Goal: Information Seeking & Learning: Learn about a topic

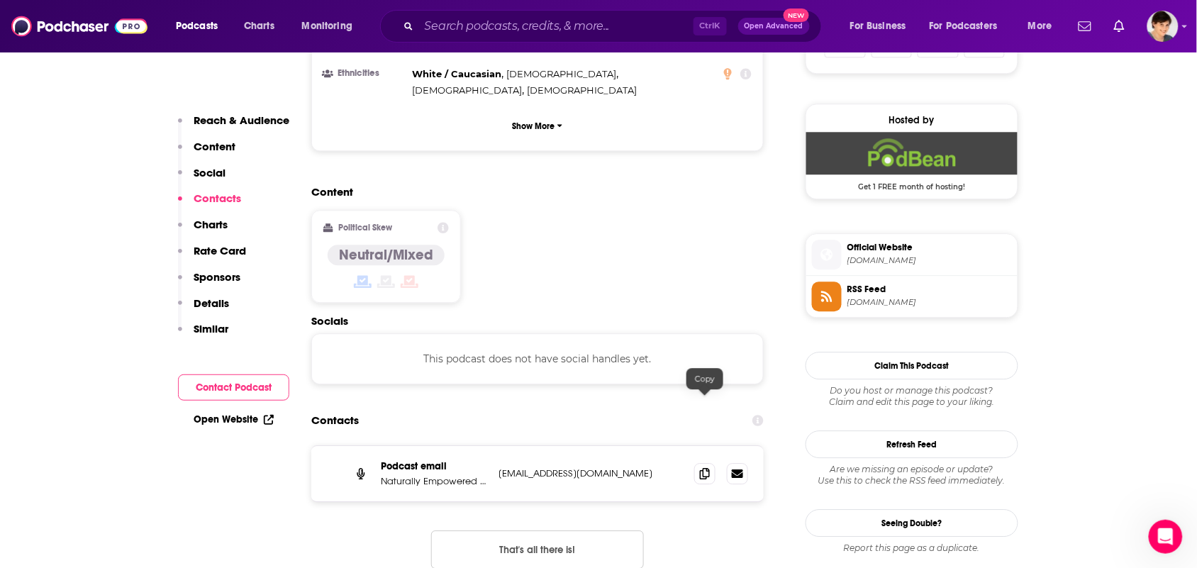
scroll to position [1063, 0]
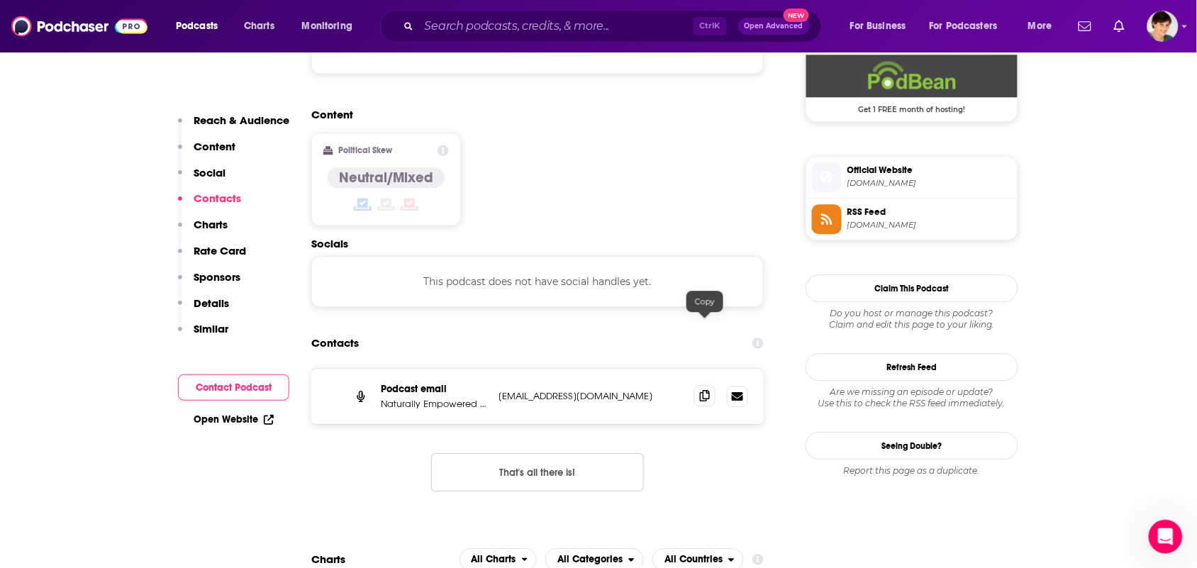
click at [696, 385] on span at bounding box center [704, 395] width 21 height 21
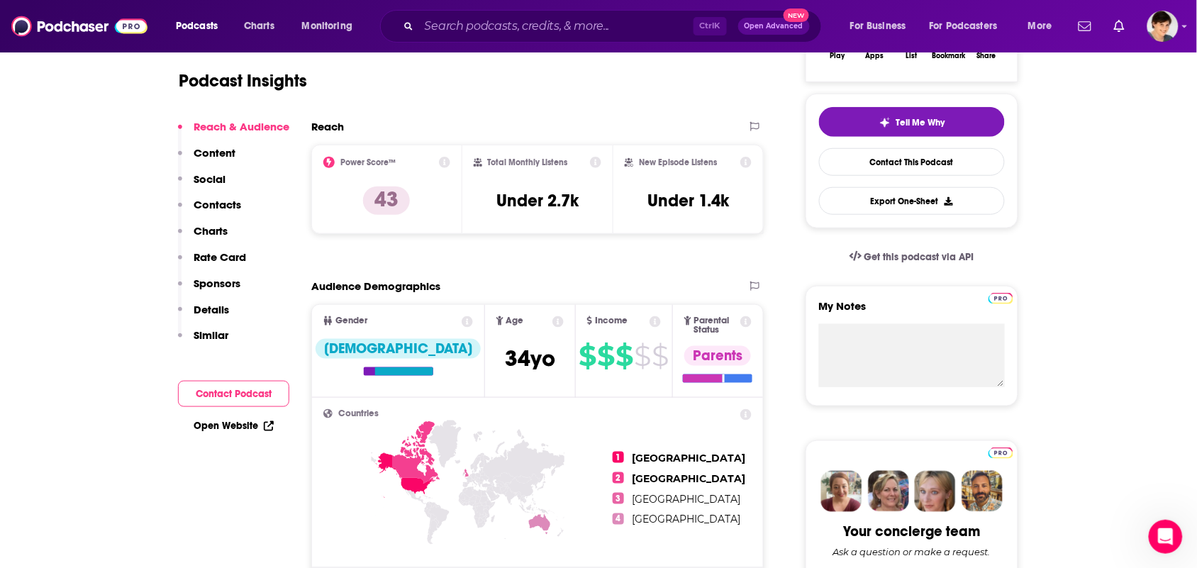
scroll to position [0, 0]
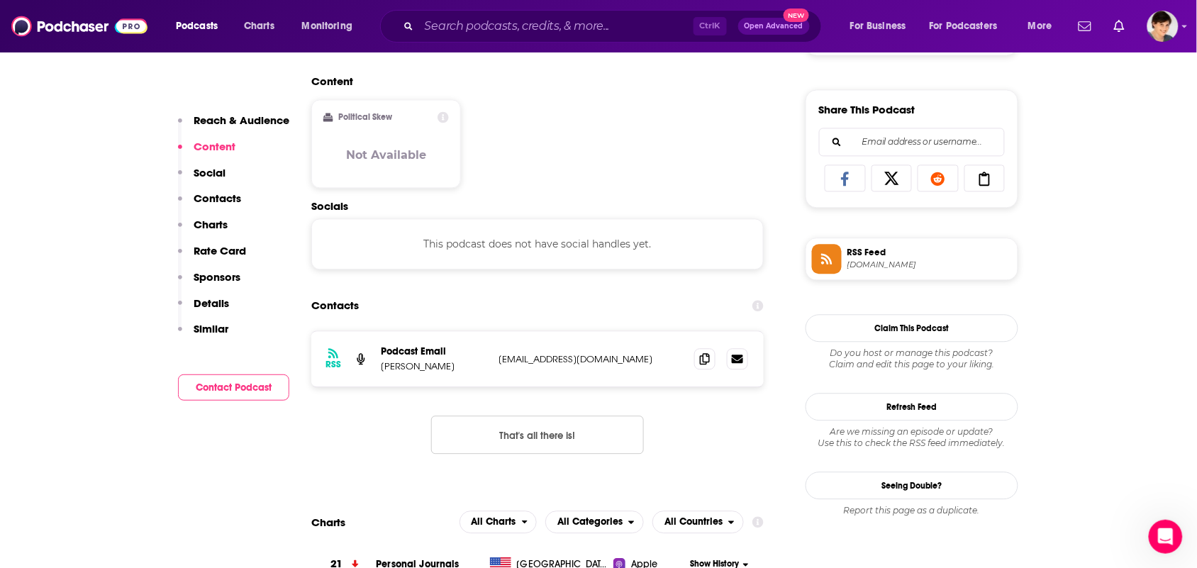
scroll to position [1063, 0]
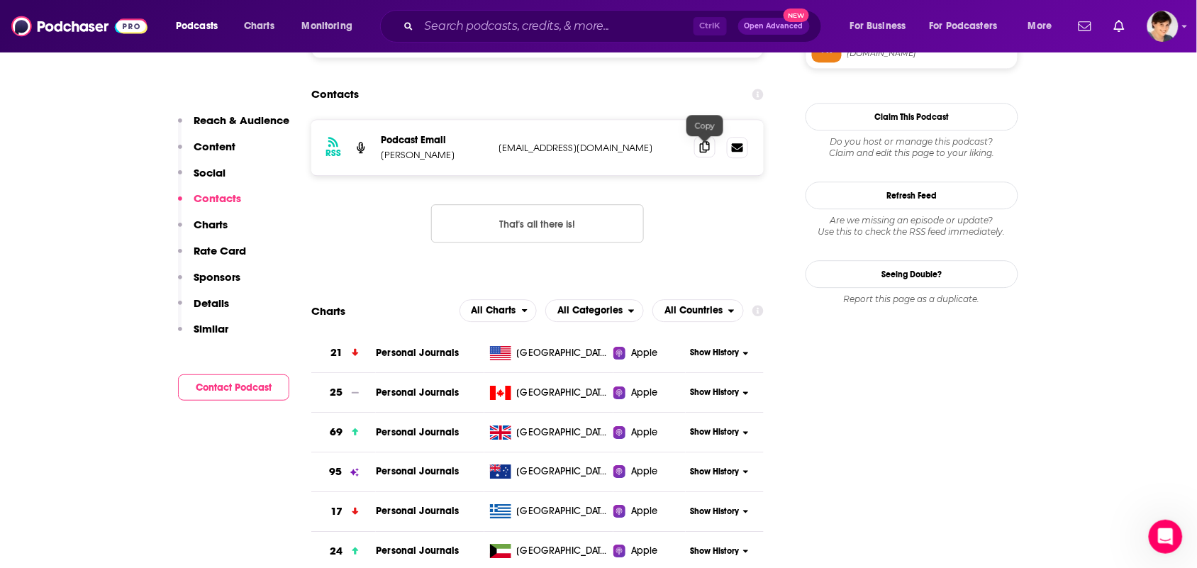
click at [707, 147] on icon at bounding box center [705, 146] width 10 height 11
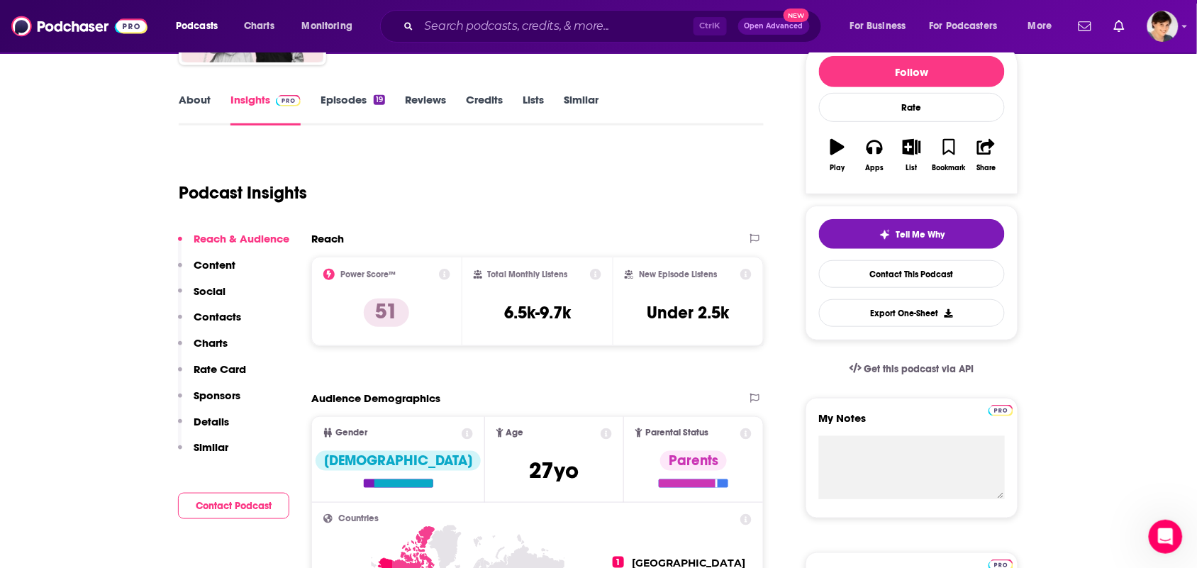
scroll to position [0, 0]
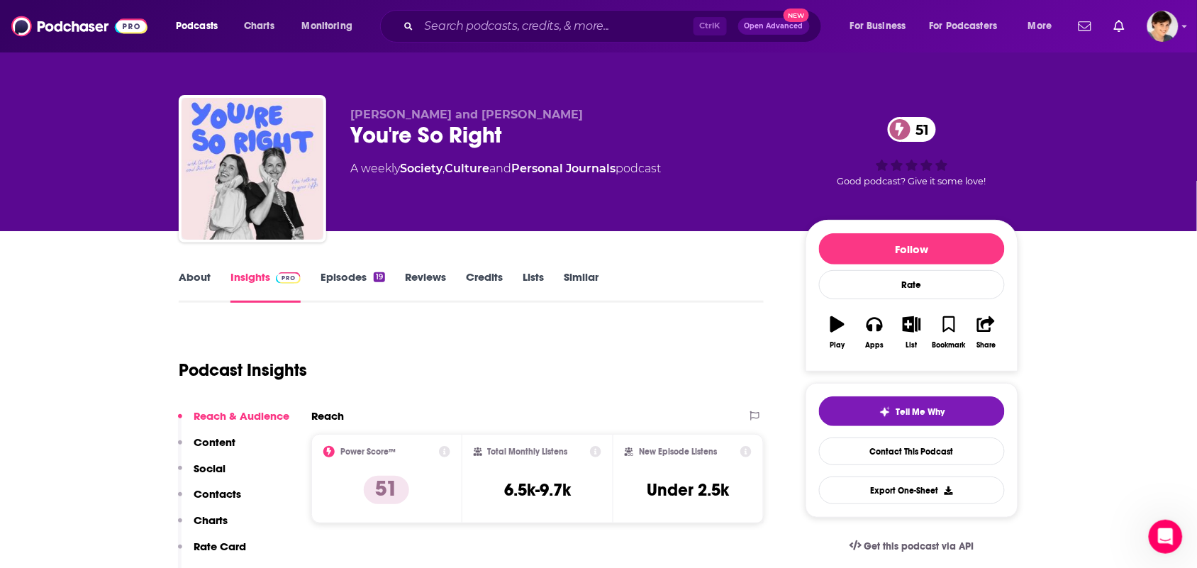
click at [199, 288] on link "About" at bounding box center [195, 286] width 32 height 33
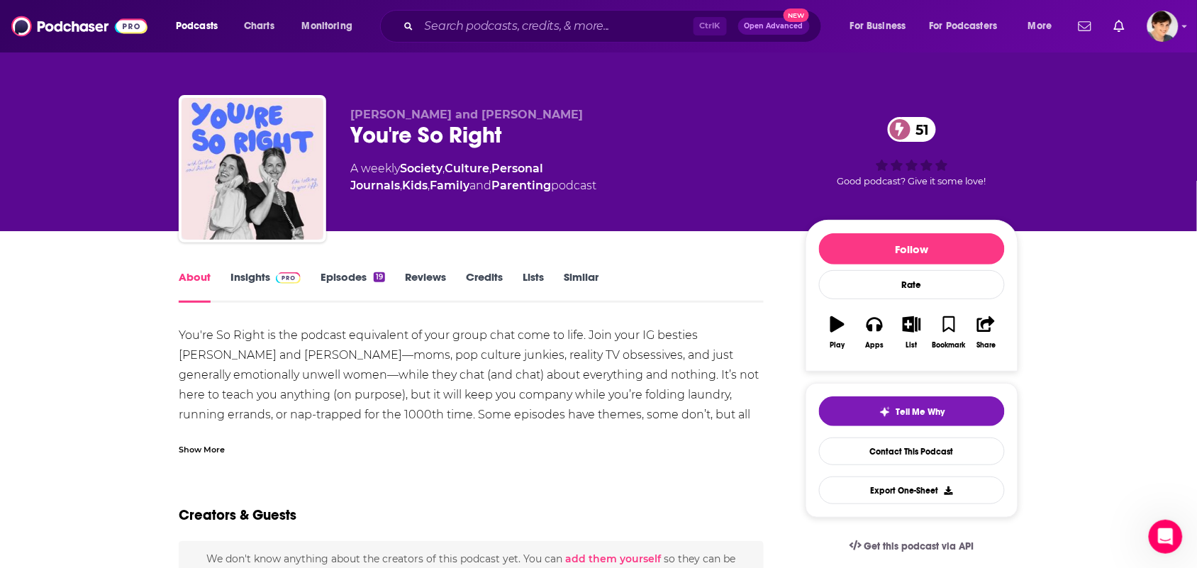
click at [378, 434] on div "Show More" at bounding box center [471, 444] width 585 height 24
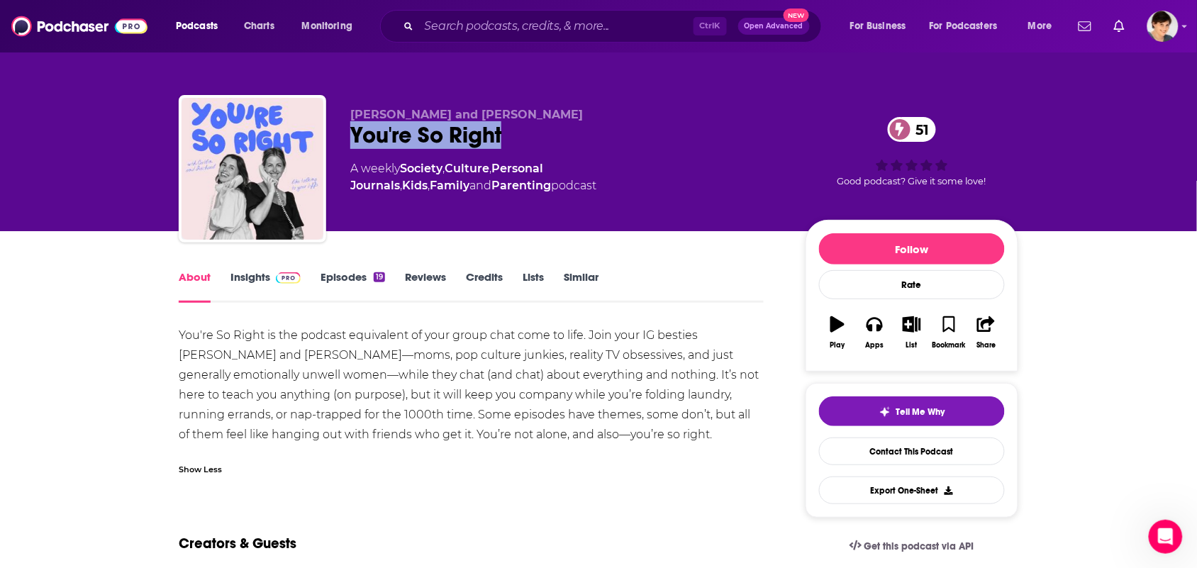
drag, startPoint x: 520, startPoint y: 125, endPoint x: 359, endPoint y: 133, distance: 161.2
click at [356, 133] on div "You're So Right 51" at bounding box center [566, 135] width 432 height 28
copy h1 "ou're So Right"
drag, startPoint x: 554, startPoint y: 123, endPoint x: 533, endPoint y: 130, distance: 21.7
click at [551, 123] on div "You're So Right 51" at bounding box center [566, 135] width 432 height 28
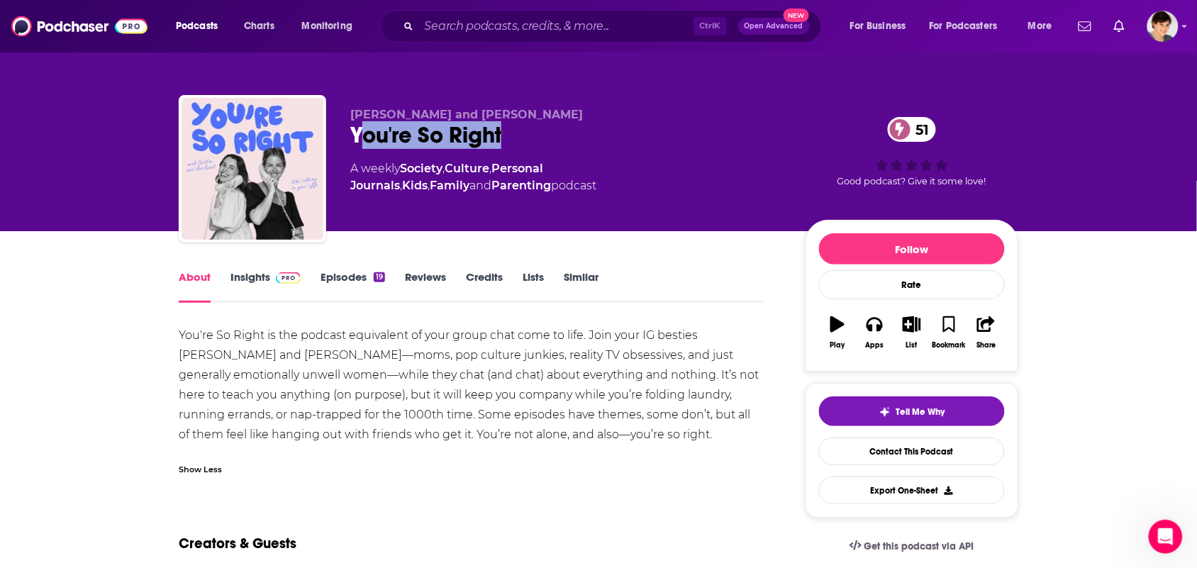
click at [473, 130] on div "You're So Right 51" at bounding box center [566, 135] width 432 height 28
drag, startPoint x: 491, startPoint y: 138, endPoint x: 481, endPoint y: 139, distance: 10.7
click at [491, 138] on div "You're So Right 51" at bounding box center [566, 135] width 432 height 28
click at [419, 135] on div "You're So Right 51" at bounding box center [566, 135] width 432 height 28
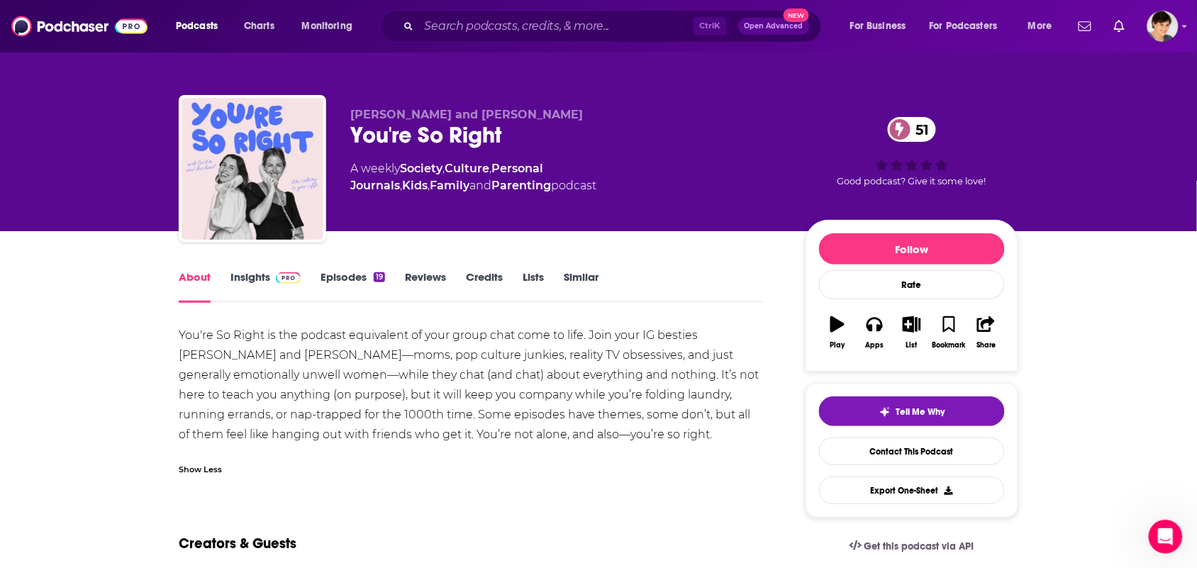
click at [359, 384] on div "You're So Right is the podcast equivalent of your group chat come to life. Join…" at bounding box center [471, 384] width 585 height 119
drag, startPoint x: 498, startPoint y: 133, endPoint x: 346, endPoint y: 137, distance: 151.8
click at [346, 137] on div "Caitlin Wilder and Rachael Shepard-Ohta You're So Right 51 A weekly Society , C…" at bounding box center [598, 171] width 839 height 153
copy h1 "You're So Right"
drag, startPoint x: 337, startPoint y: 114, endPoint x: 624, endPoint y: 87, distance: 287.7
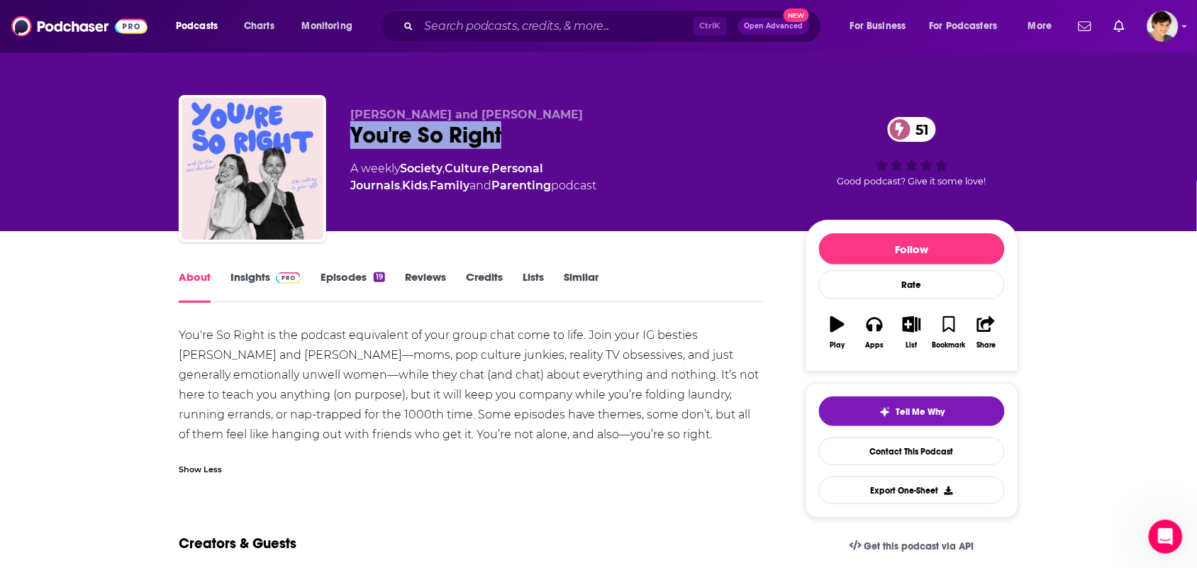
click at [601, 121] on div "Caitlin Wilder and Rachael Shepard-Ohta You're So Right 51 A weekly Society , C…" at bounding box center [598, 171] width 839 height 153
copy div "Caitlin Wilder and Rachael Shepard-Ohta You're So Right"
click at [569, 133] on div "You're So Right 51" at bounding box center [566, 135] width 432 height 28
drag, startPoint x: 597, startPoint y: 118, endPoint x: 409, endPoint y: 89, distance: 190.2
click at [354, 118] on p "Caitlin Wilder and Rachael Shepard-Ohta" at bounding box center [566, 114] width 432 height 13
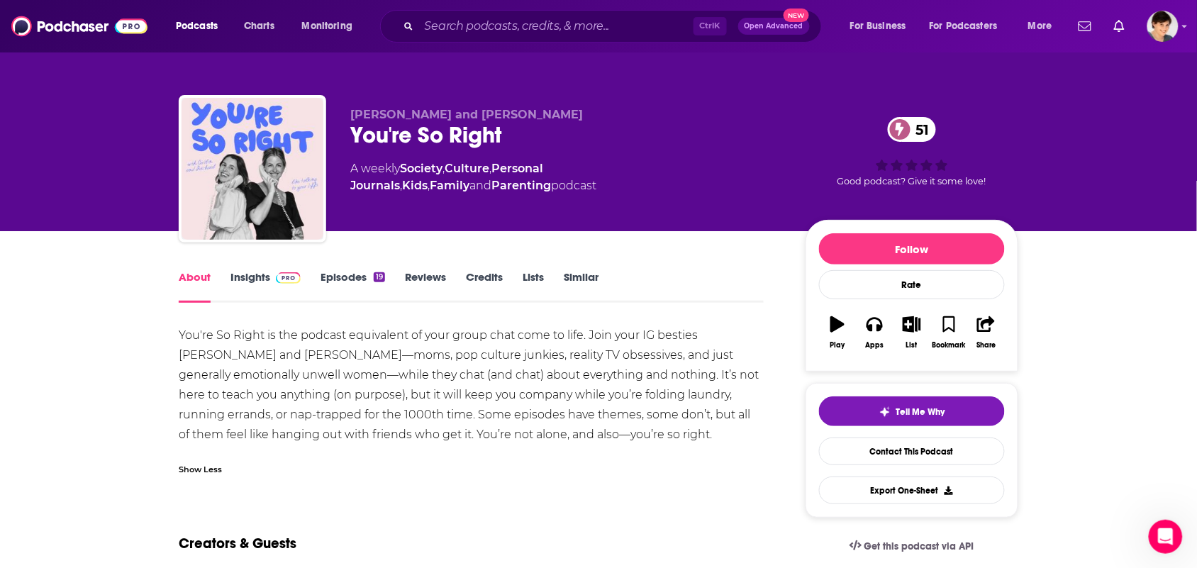
copy span "Caitlin Wilder and Rachael Shepard-Ohta"
drag, startPoint x: 755, startPoint y: 168, endPoint x: 402, endPoint y: 179, distance: 353.3
click at [403, 174] on div "A weekly Society , Culture , Personal Journals , Kids , Family and Parenting po…" at bounding box center [566, 177] width 432 height 34
copy div "Society , Culture , Personal Journals , Kids , Family and Parenting"
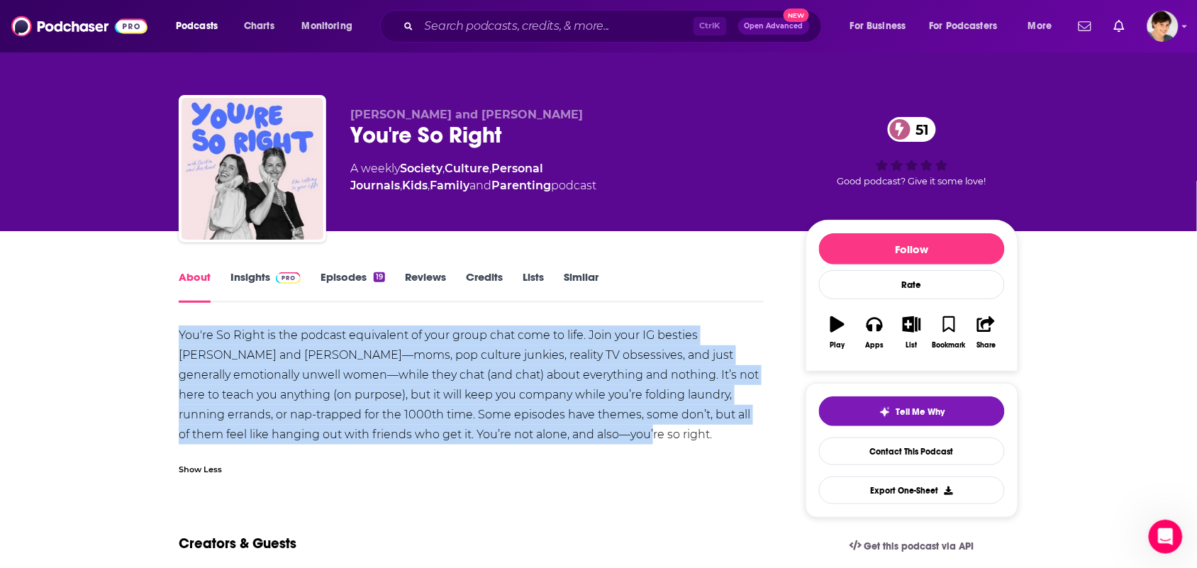
drag, startPoint x: 548, startPoint y: 442, endPoint x: 154, endPoint y: 332, distance: 409.2
copy div "You're So Right is the podcast equivalent of your group chat come to life. Join…"
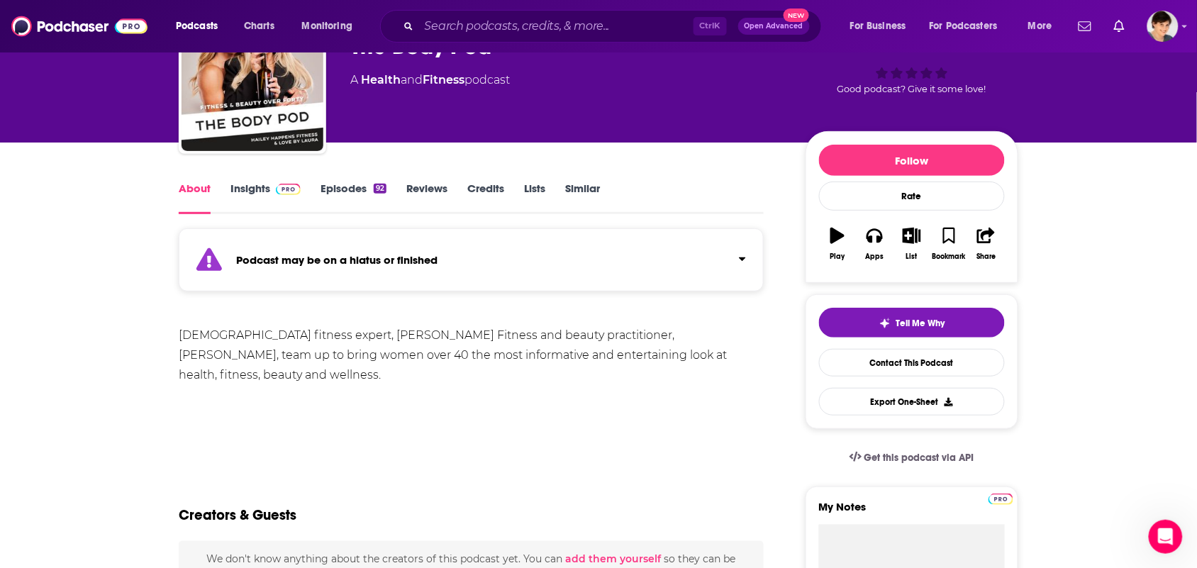
click at [263, 186] on link "Insights" at bounding box center [265, 197] width 70 height 33
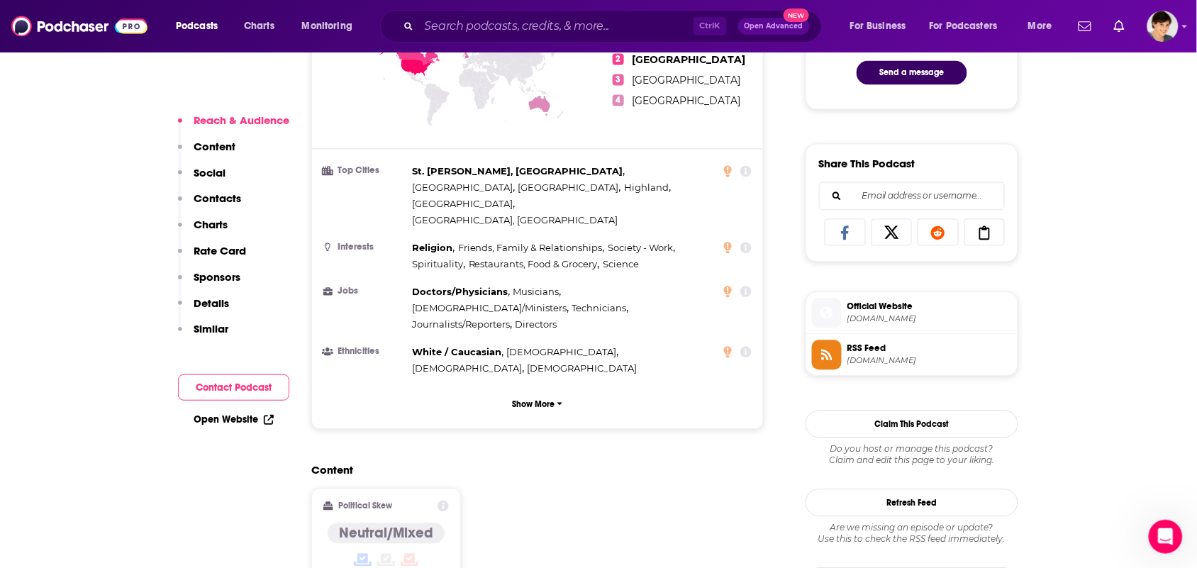
scroll to position [1152, 0]
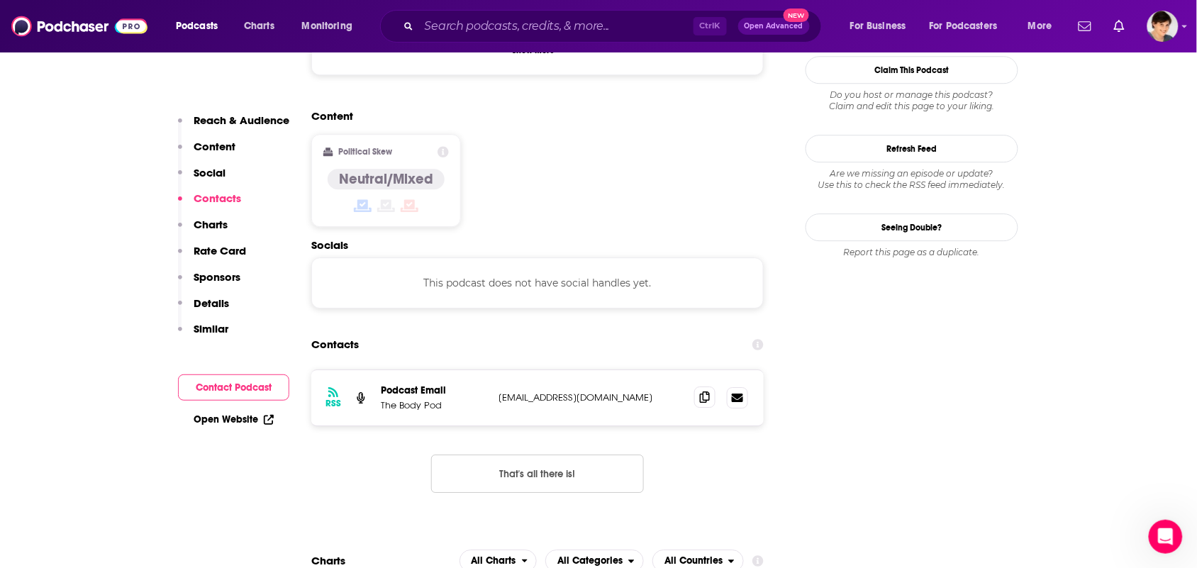
click at [702, 391] on icon at bounding box center [705, 396] width 10 height 11
click at [706, 391] on icon at bounding box center [705, 396] width 10 height 11
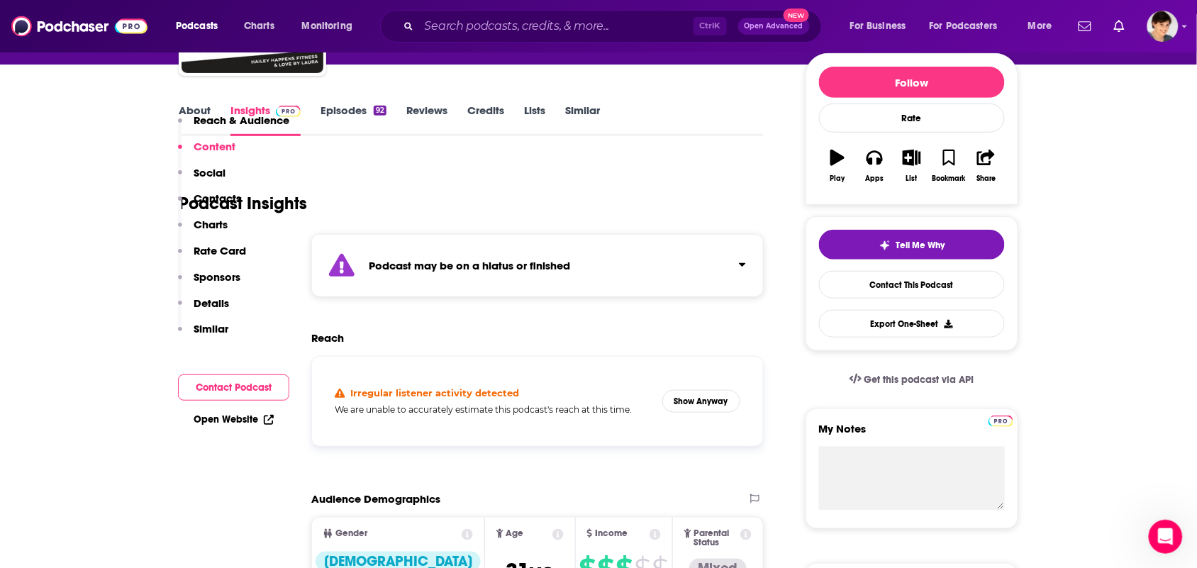
scroll to position [0, 0]
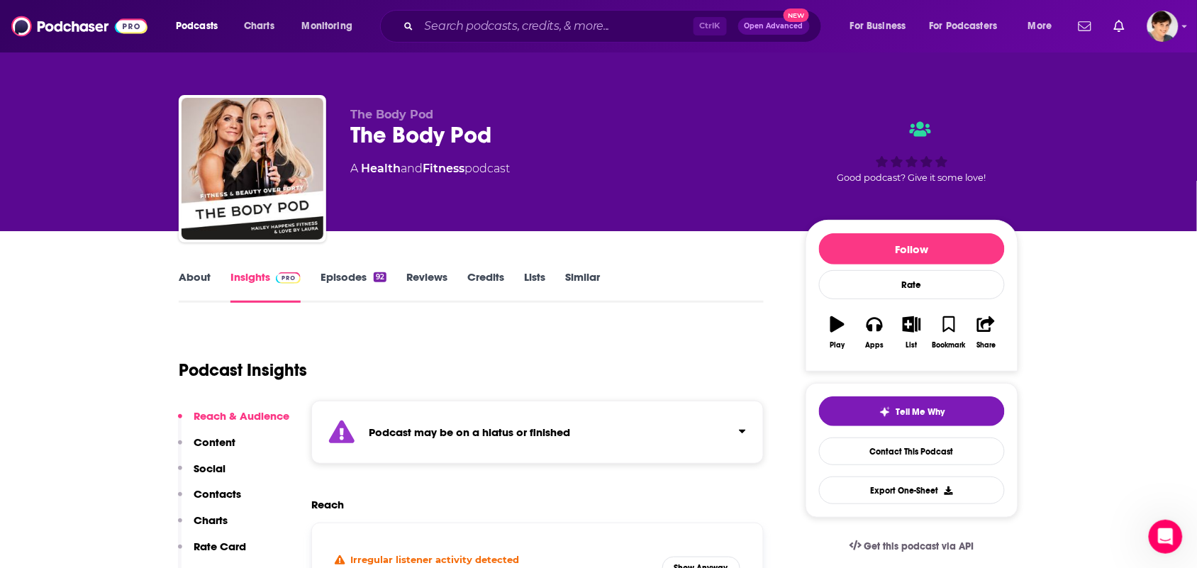
click at [207, 280] on link "About" at bounding box center [195, 286] width 32 height 33
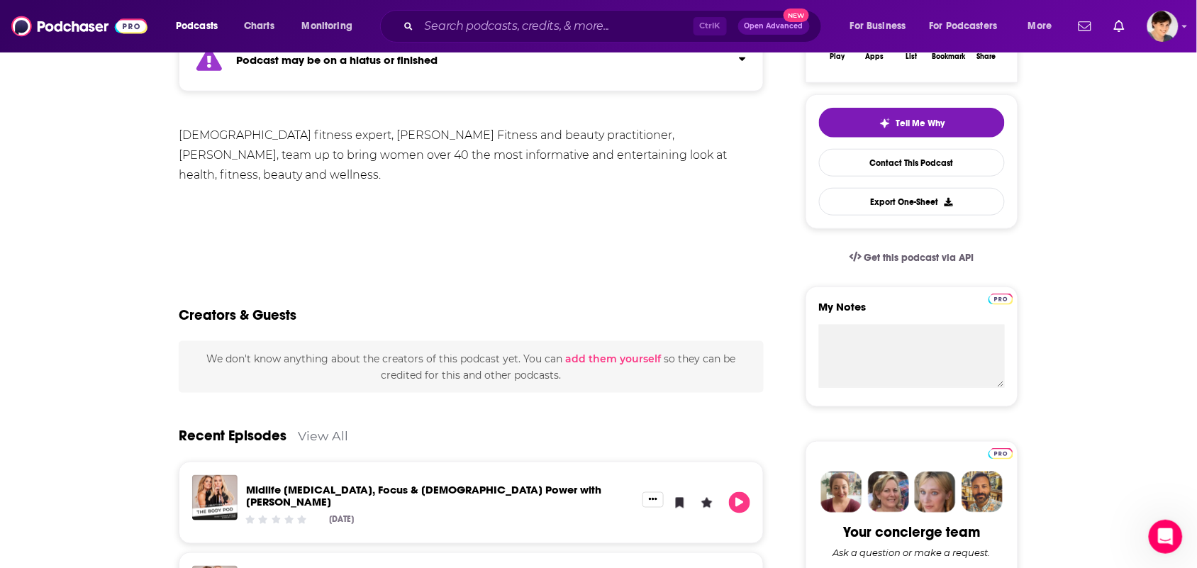
scroll to position [532, 0]
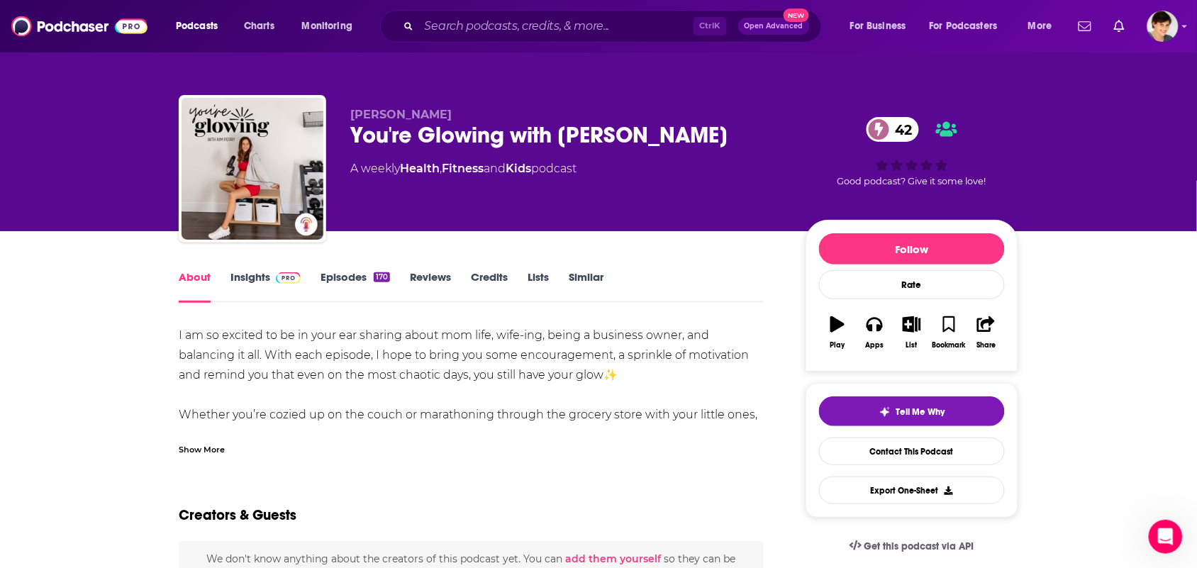
drag, startPoint x: 240, startPoint y: 456, endPoint x: 228, endPoint y: 447, distance: 14.2
click at [228, 447] on div "Show More" at bounding box center [471, 444] width 585 height 24
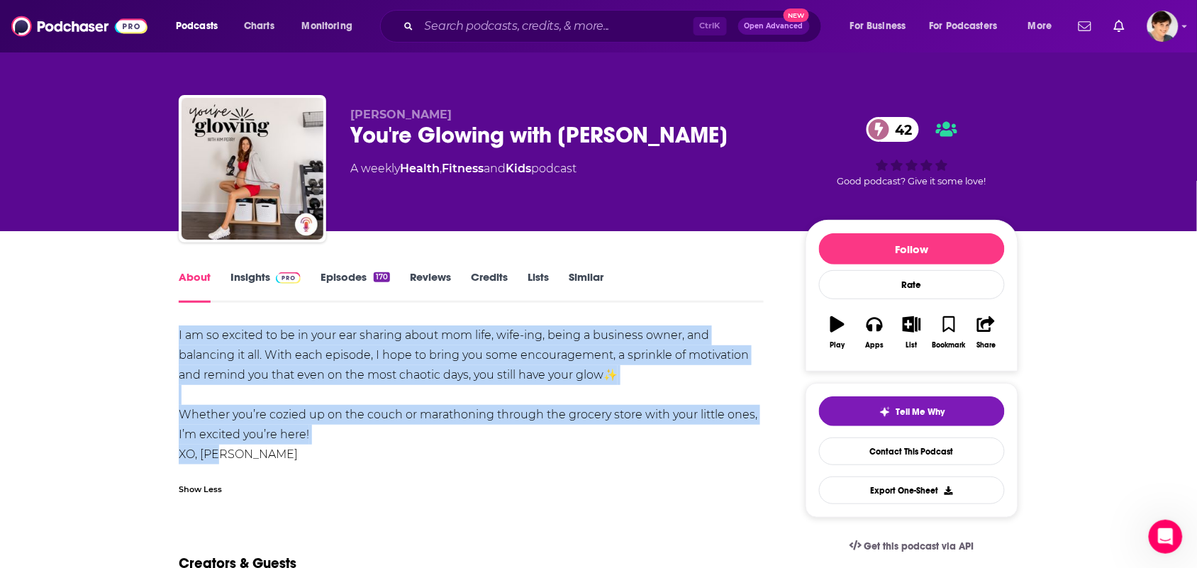
drag, startPoint x: 252, startPoint y: 457, endPoint x: 154, endPoint y: 335, distance: 156.9
copy div "I am so excited to be in your ear sharing about mom life, wife-ing, being a bus…"
click at [362, 458] on div "I am so excited to be in your ear sharing about mom life, wife-ing, being a bus…" at bounding box center [471, 394] width 585 height 139
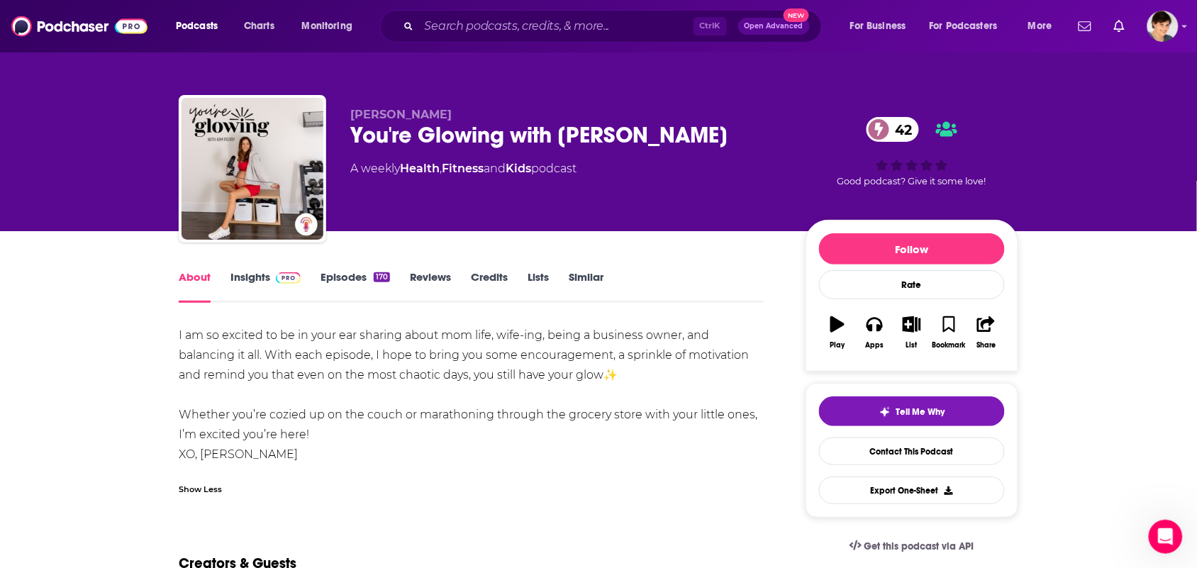
click at [239, 270] on link "Insights" at bounding box center [265, 286] width 70 height 33
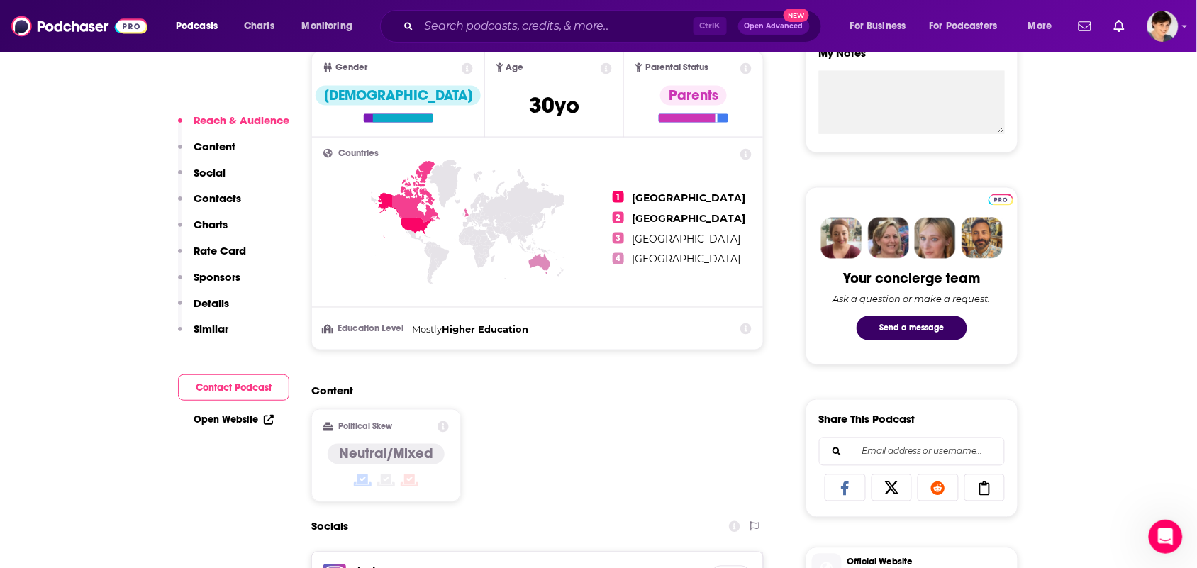
scroll to position [709, 0]
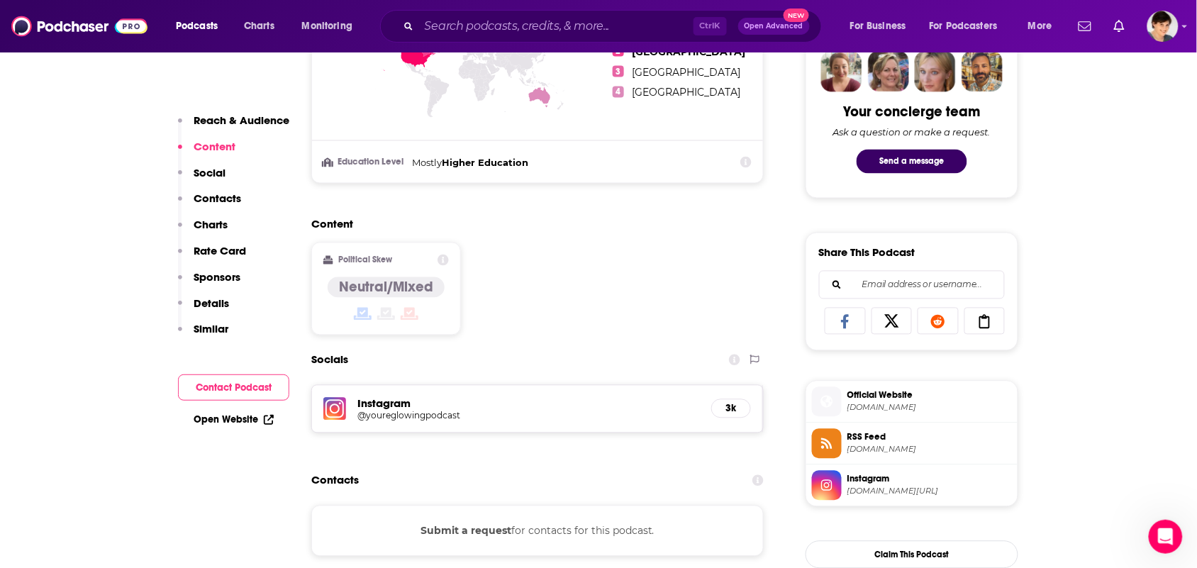
click at [892, 398] on span "Official Website" at bounding box center [929, 395] width 164 height 13
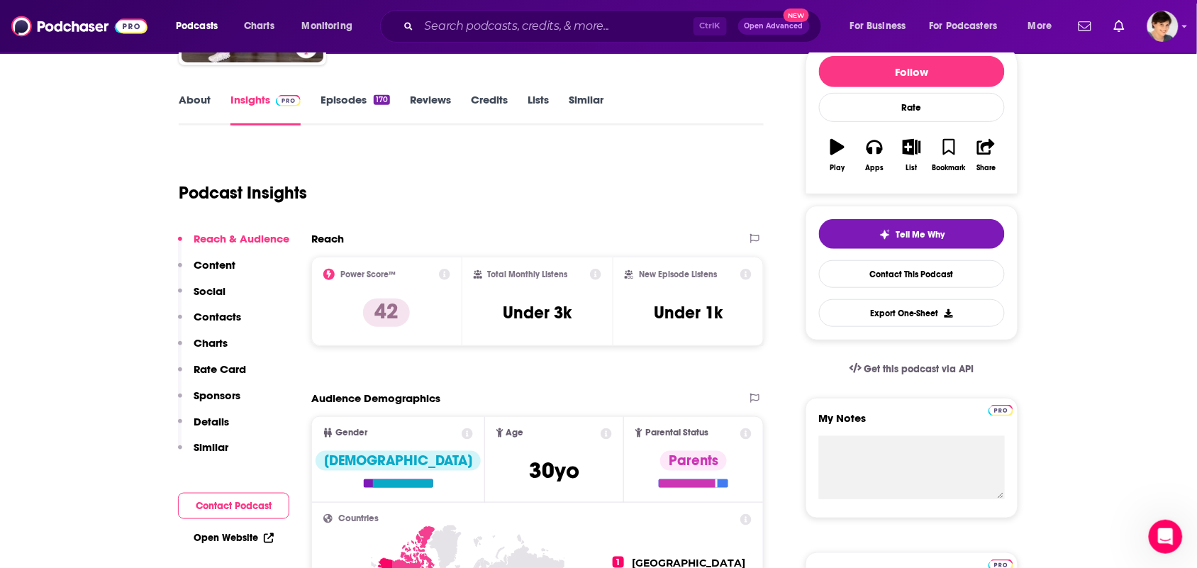
scroll to position [0, 0]
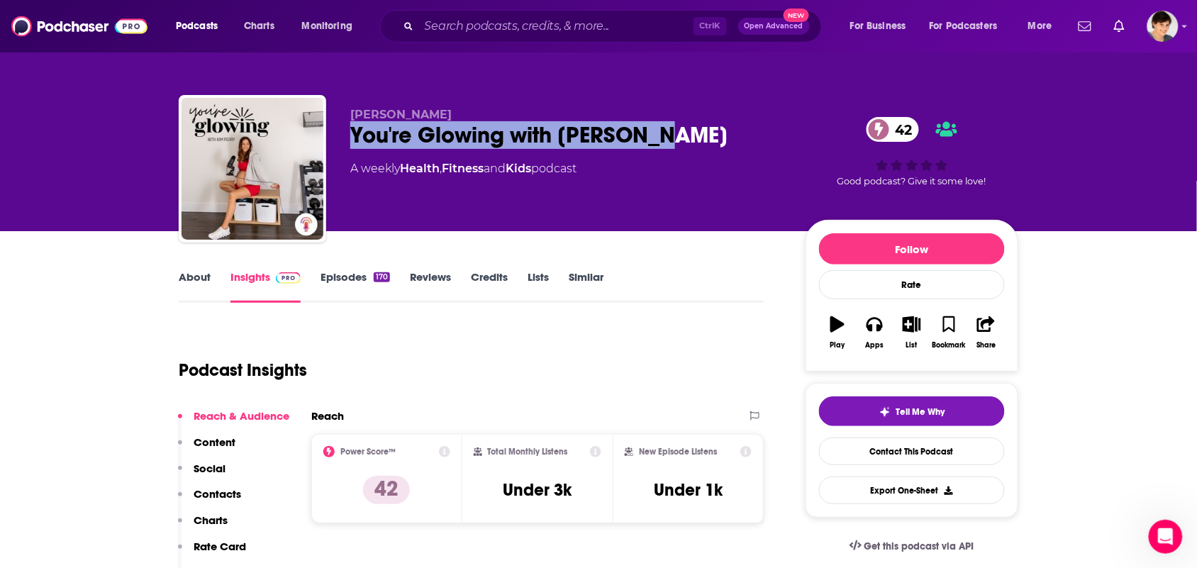
drag, startPoint x: 669, startPoint y: 143, endPoint x: 449, endPoint y: 59, distance: 235.2
click at [354, 139] on div "You're Glowing with Kim Perry 42" at bounding box center [566, 135] width 432 height 28
copy h2 "You're Glowing with Kim Perry"
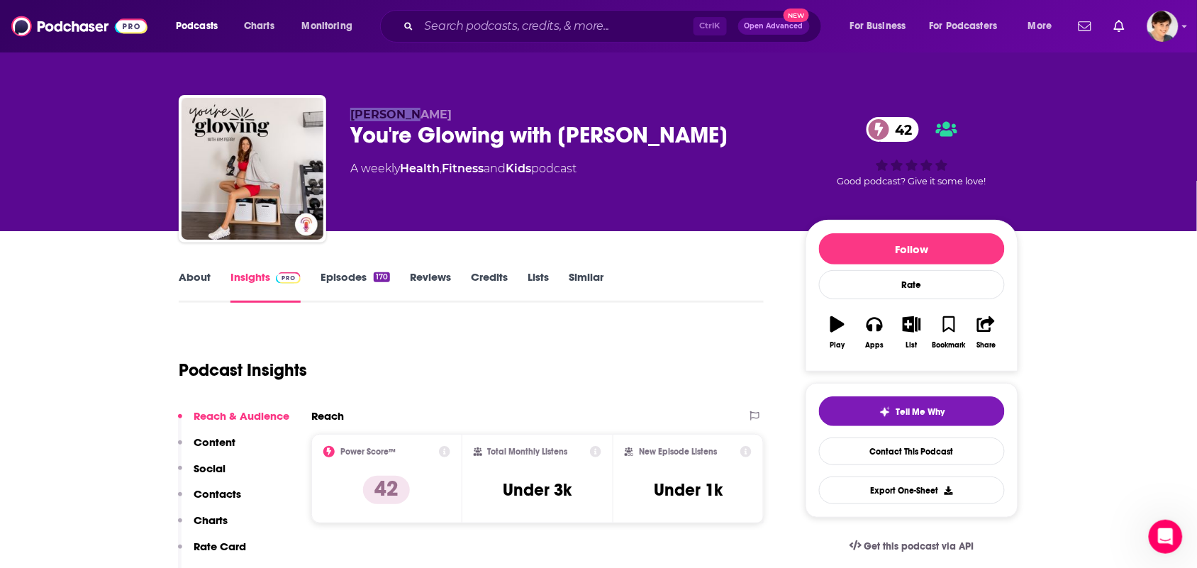
drag, startPoint x: 420, startPoint y: 113, endPoint x: 430, endPoint y: 62, distance: 51.9
click at [342, 114] on div "Kim Perry You're Glowing with Kim Perry 42 A weekly Health , Fitness and Kids p…" at bounding box center [598, 171] width 839 height 153
copy span "Kim Perry"
drag, startPoint x: 529, startPoint y: 181, endPoint x: 408, endPoint y: 170, distance: 121.8
click at [408, 170] on div "Kim Perry You're Glowing with Kim Perry 42 A weekly Health , Fitness and Kids p…" at bounding box center [566, 164] width 432 height 113
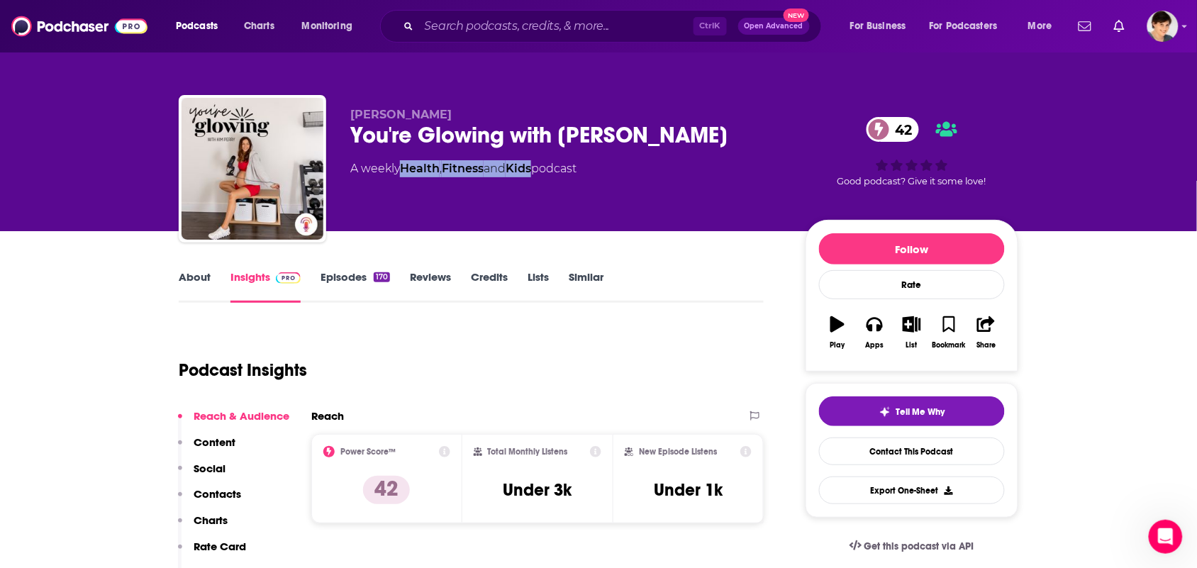
copy div "Health , Fitness and Kids"
click at [179, 286] on link "About" at bounding box center [195, 286] width 32 height 33
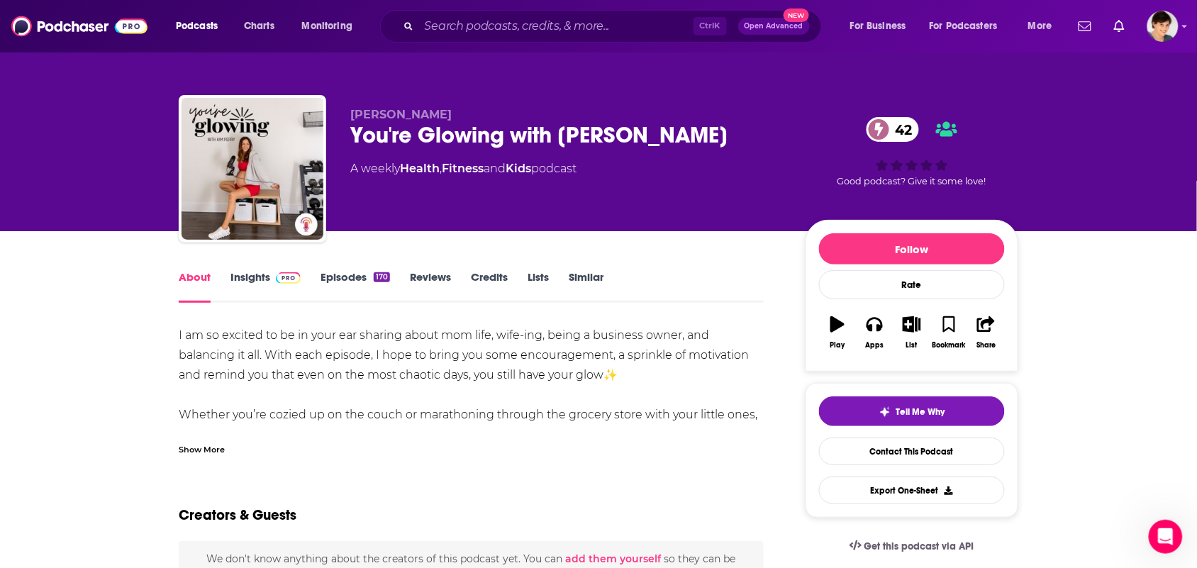
click at [220, 443] on div "Show More" at bounding box center [202, 448] width 46 height 13
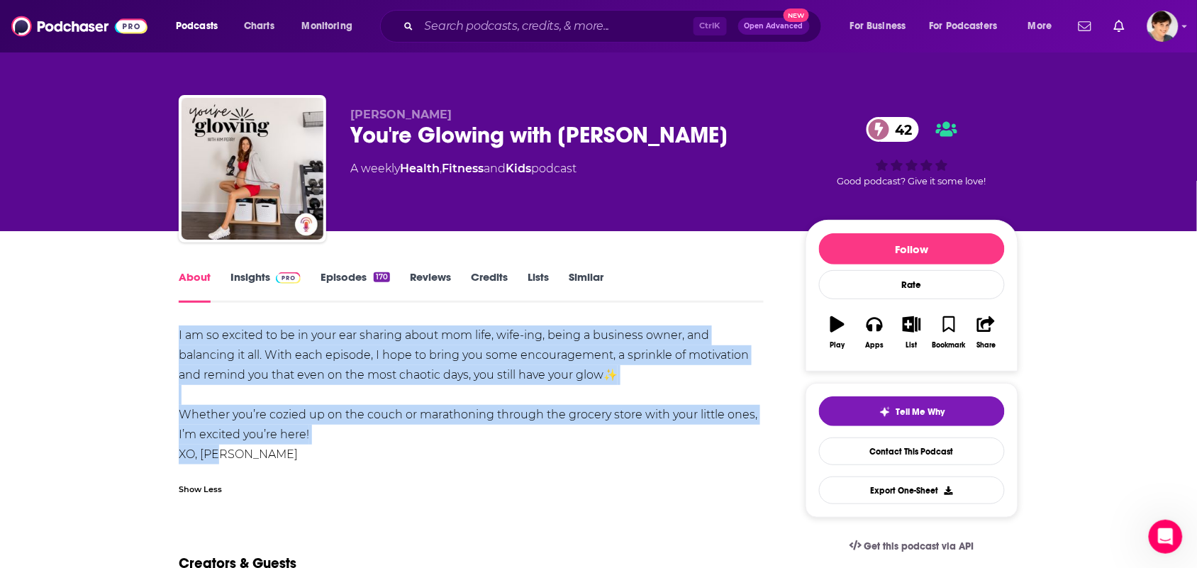
drag, startPoint x: 286, startPoint y: 456, endPoint x: 167, endPoint y: 328, distance: 174.6
copy div "I am so excited to be in your ear sharing about mom life, wife-ing, being a bus…"
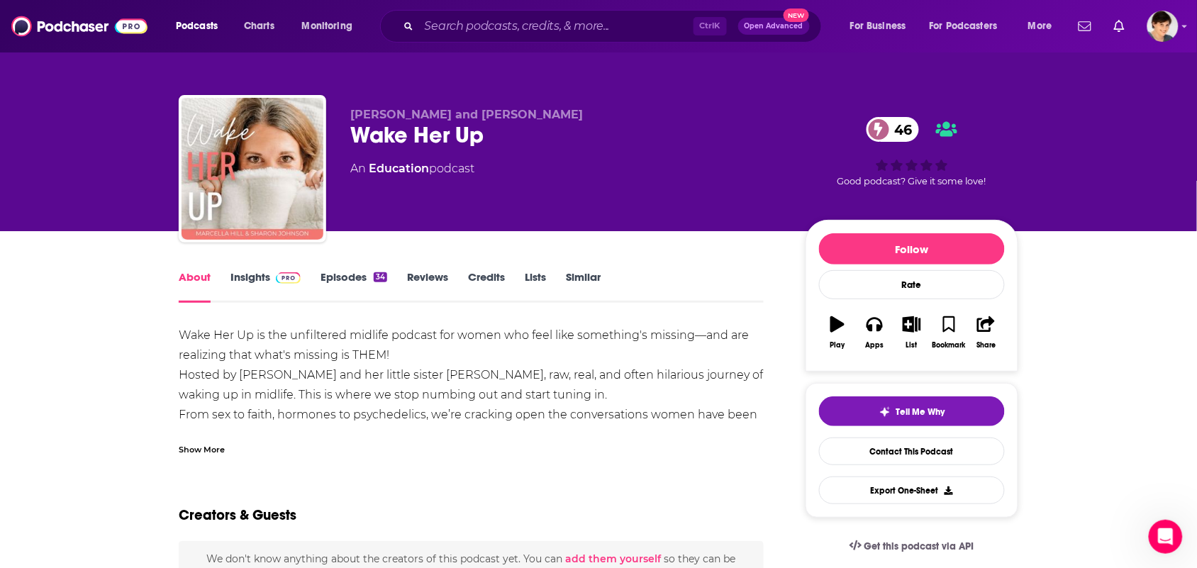
click at [314, 432] on div "Show More" at bounding box center [471, 444] width 585 height 24
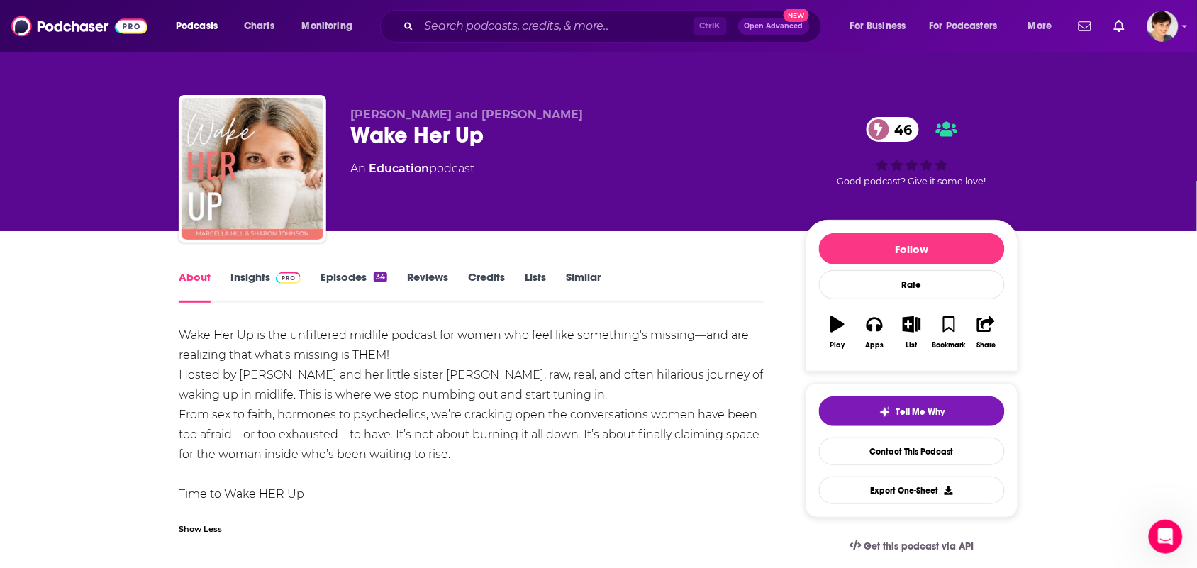
click at [256, 284] on link "Insights" at bounding box center [265, 286] width 70 height 33
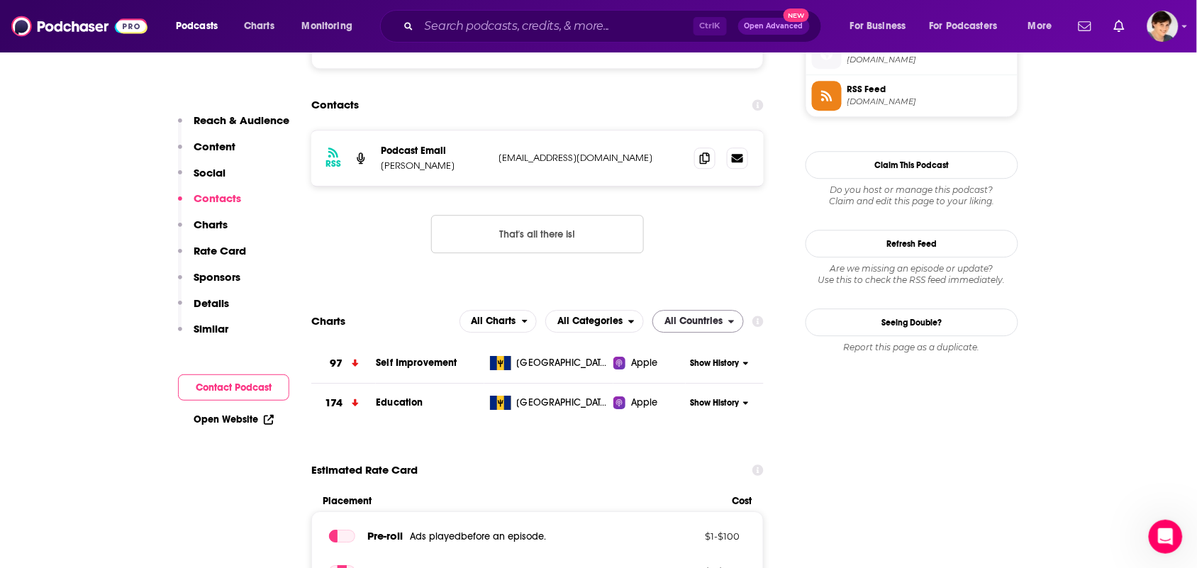
scroll to position [1063, 0]
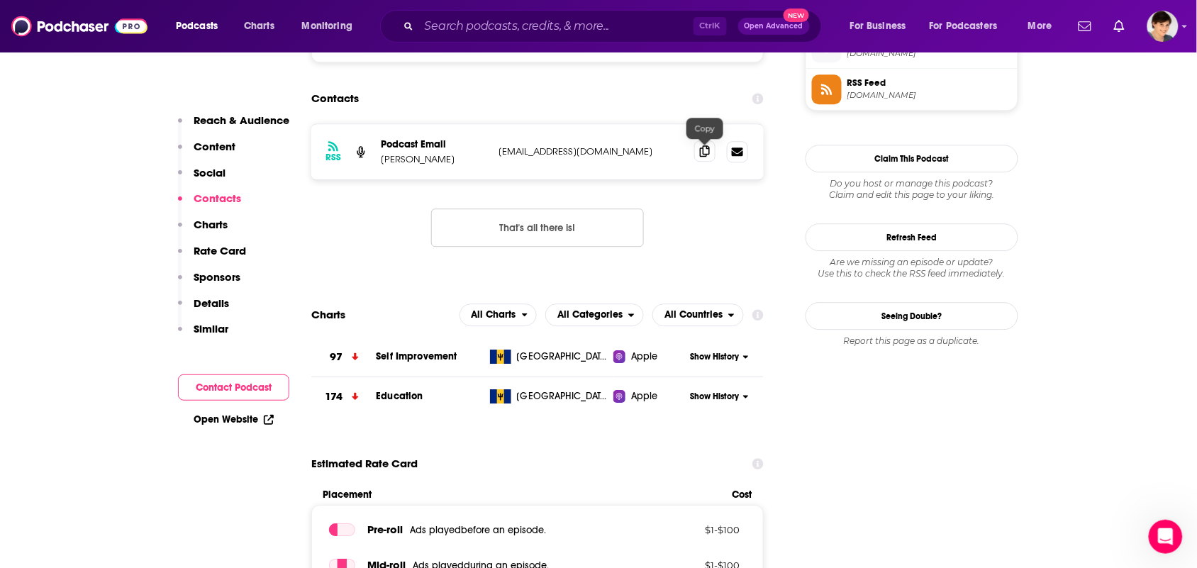
click at [704, 151] on icon at bounding box center [705, 150] width 10 height 11
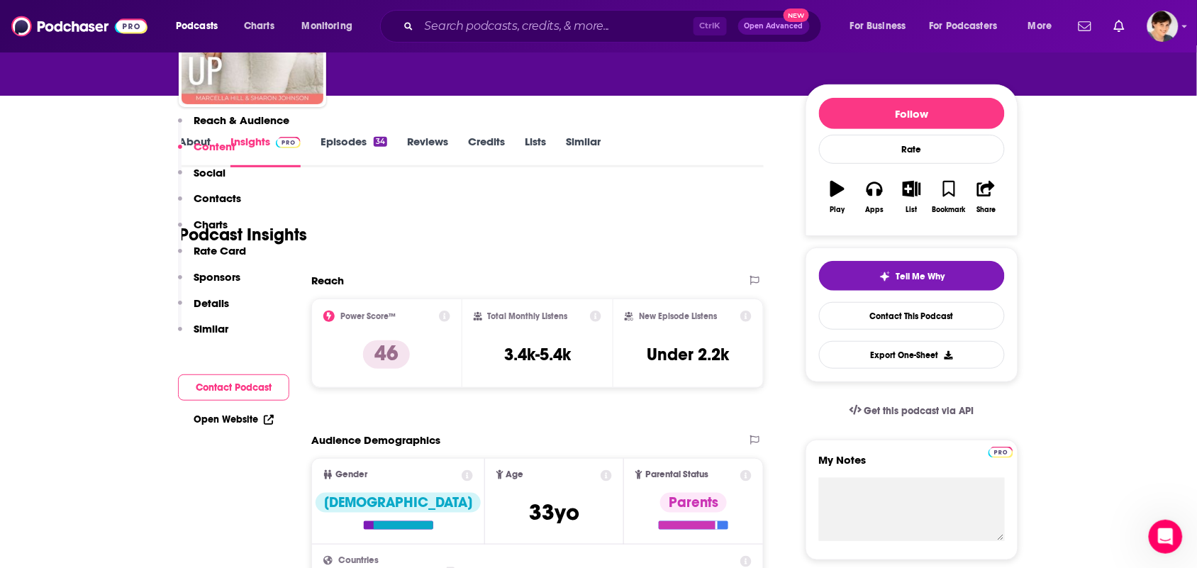
scroll to position [0, 0]
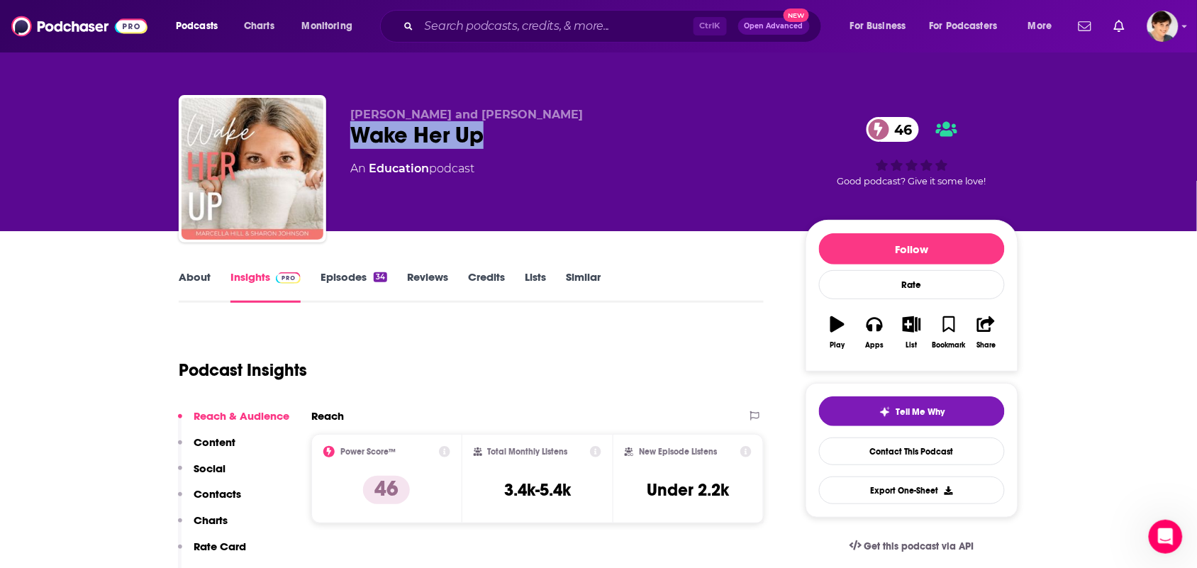
drag, startPoint x: 403, startPoint y: 147, endPoint x: 357, endPoint y: 147, distance: 46.1
click at [357, 147] on div "Wake Her Up 46" at bounding box center [566, 135] width 432 height 28
copy h2 "Wake Her Up"
drag, startPoint x: 552, startPoint y: 118, endPoint x: 352, endPoint y: 110, distance: 200.1
click at [352, 110] on p "Marcella Hill and Sharon Johnson" at bounding box center [566, 114] width 432 height 13
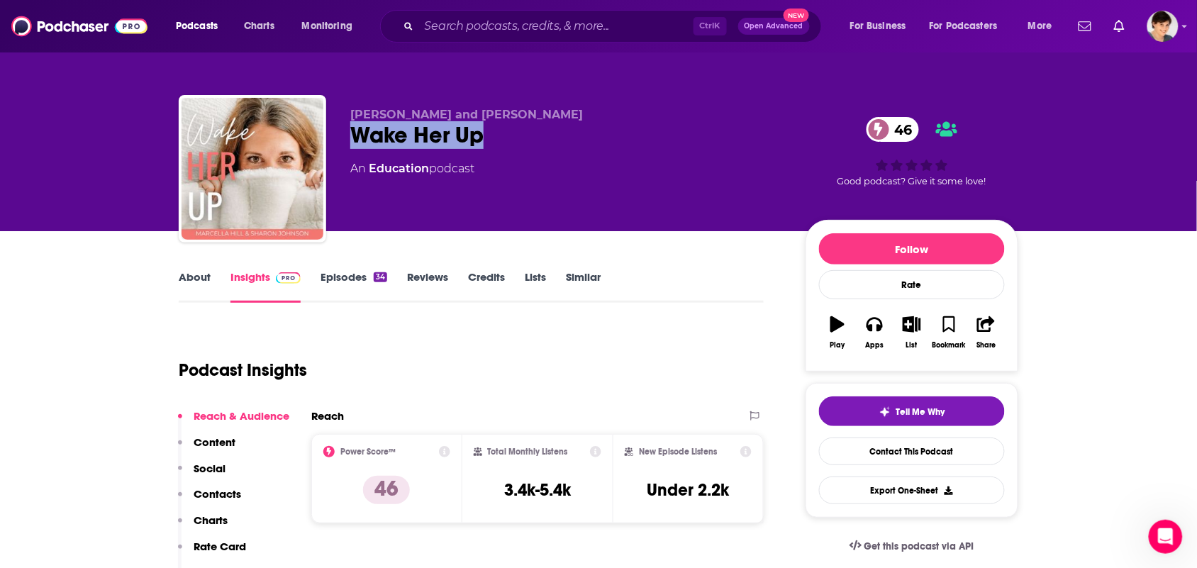
copy span "Marcella Hill and Sharon Johnson"
drag, startPoint x: 429, startPoint y: 177, endPoint x: 369, endPoint y: 175, distance: 59.6
click at [369, 175] on div "Marcella Hill and Sharon Johnson Wake Her Up 46 An Education podcast" at bounding box center [566, 164] width 432 height 113
copy link "Education"
click at [191, 282] on link "About" at bounding box center [195, 286] width 32 height 33
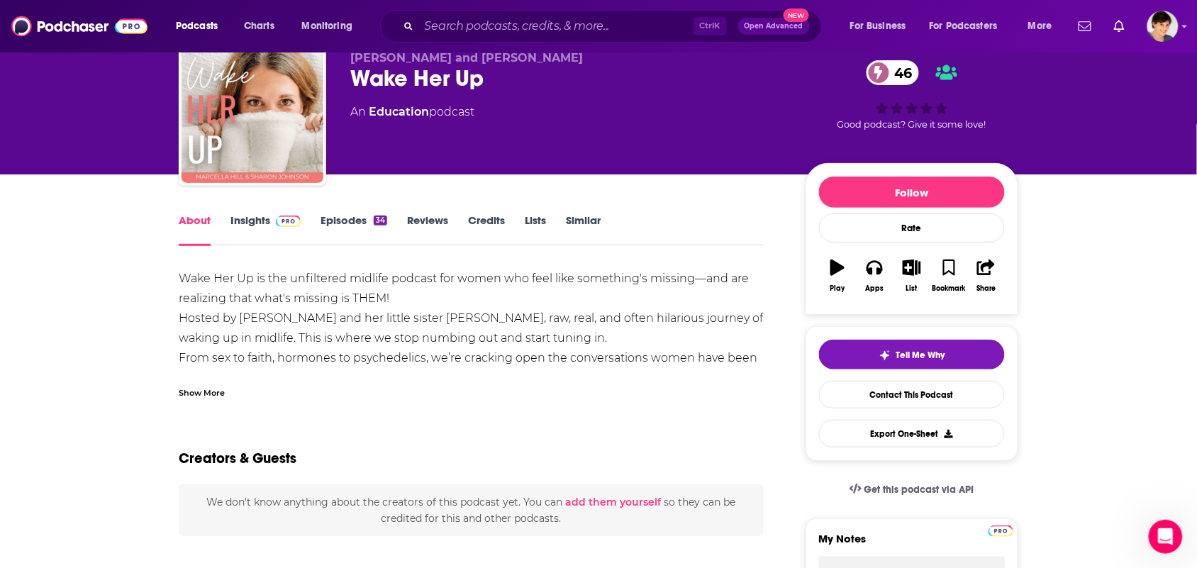
scroll to position [89, 0]
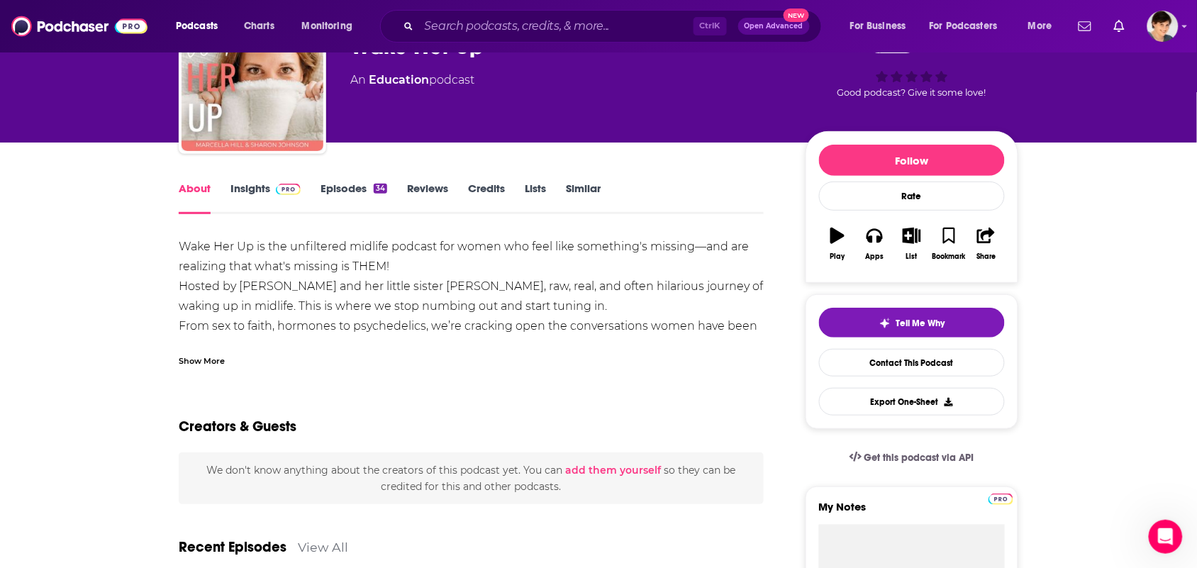
click at [227, 355] on div "Show More" at bounding box center [471, 355] width 585 height 24
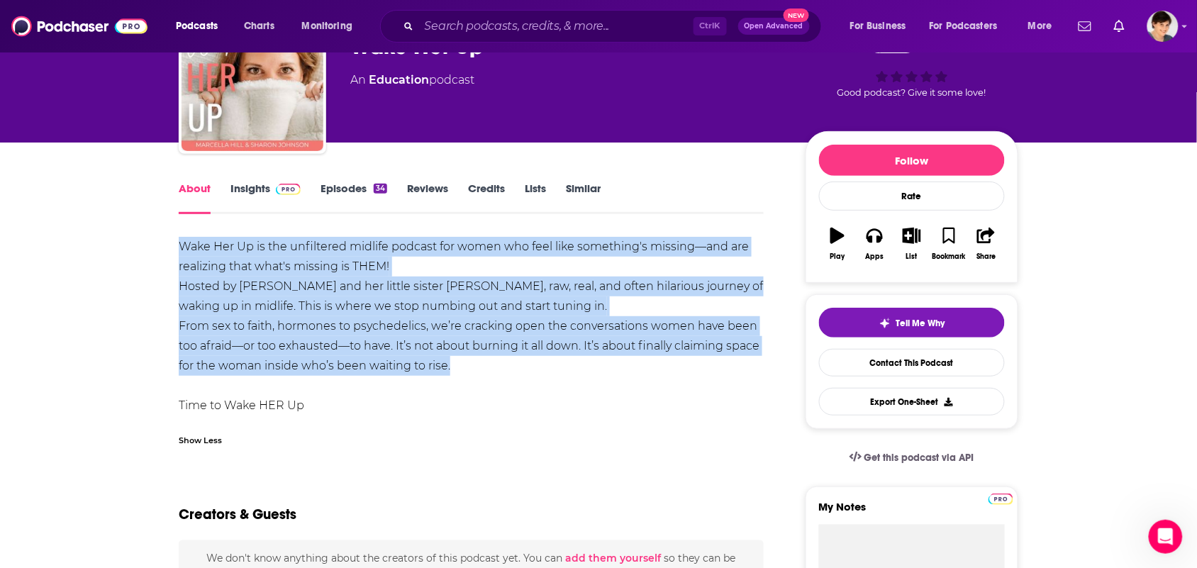
drag, startPoint x: 471, startPoint y: 366, endPoint x: 160, endPoint y: 253, distance: 331.0
copy div "Wake Her Up is the unfiltered midlife podcast for women who feel like something…"
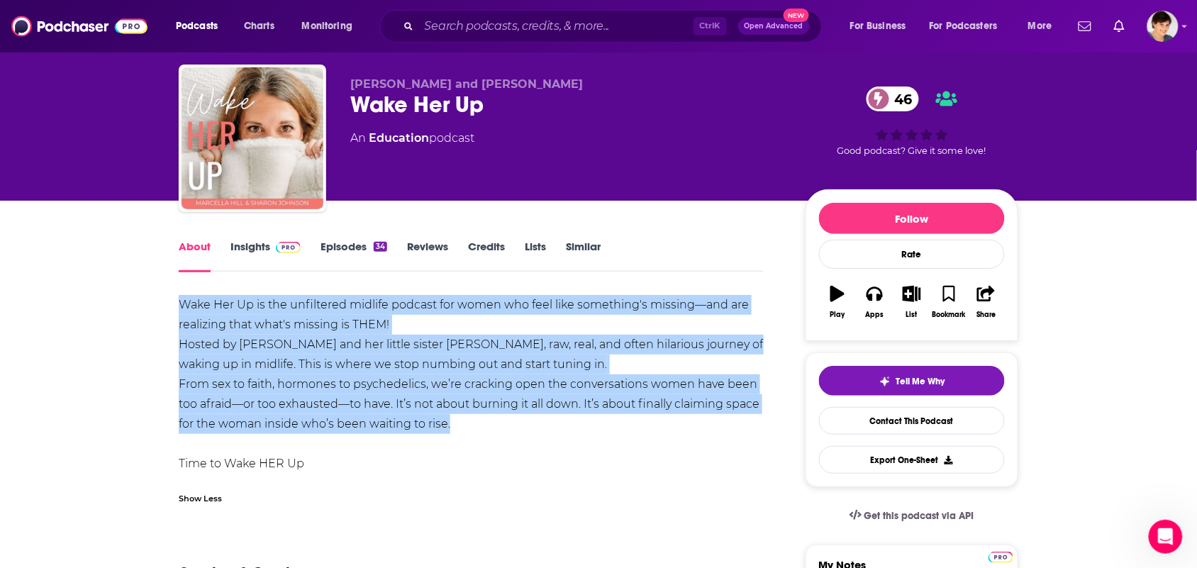
scroll to position [0, 0]
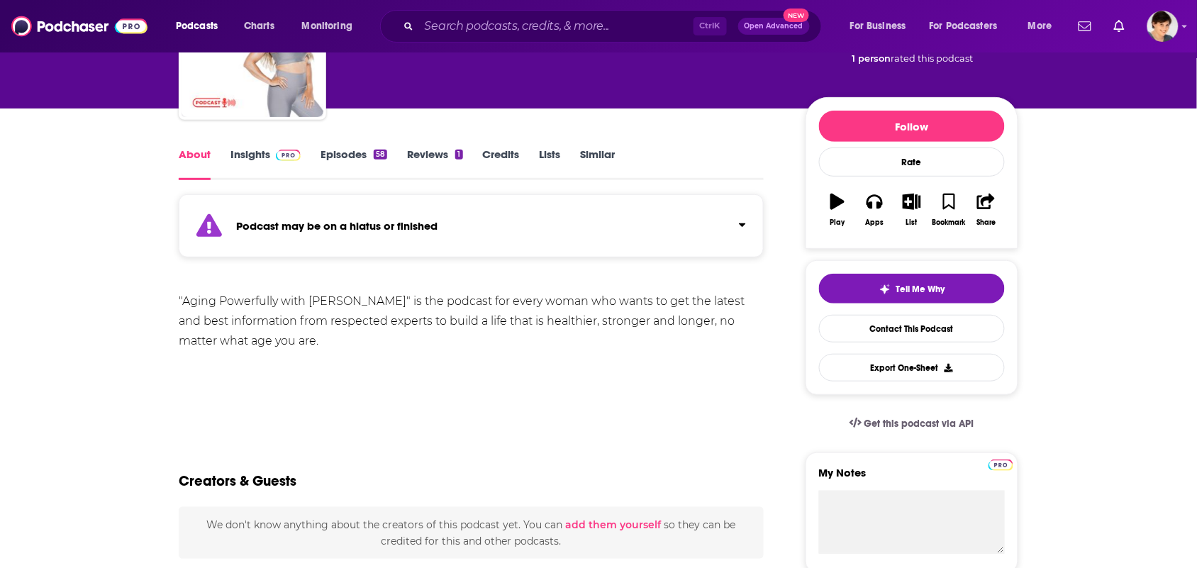
scroll to position [89, 0]
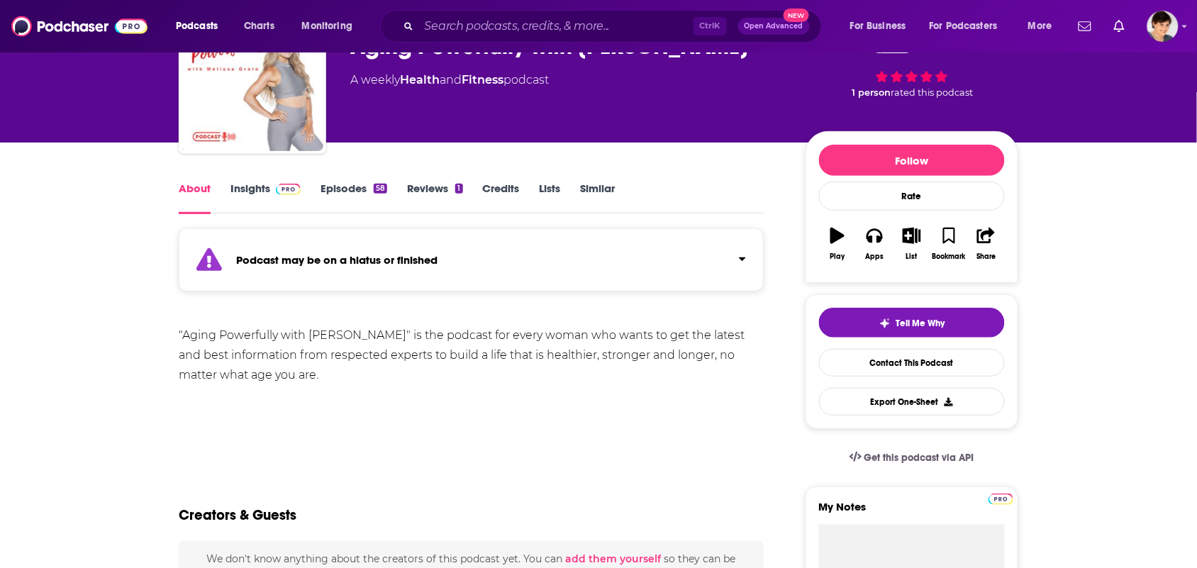
click at [249, 206] on link "Insights" at bounding box center [265, 197] width 70 height 33
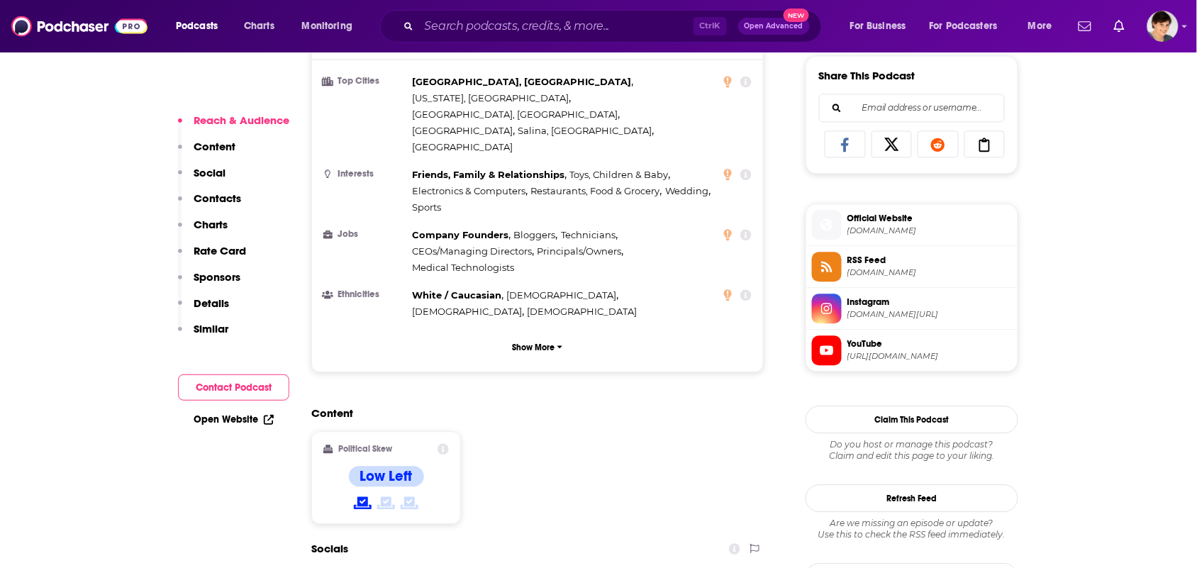
scroll to position [1241, 0]
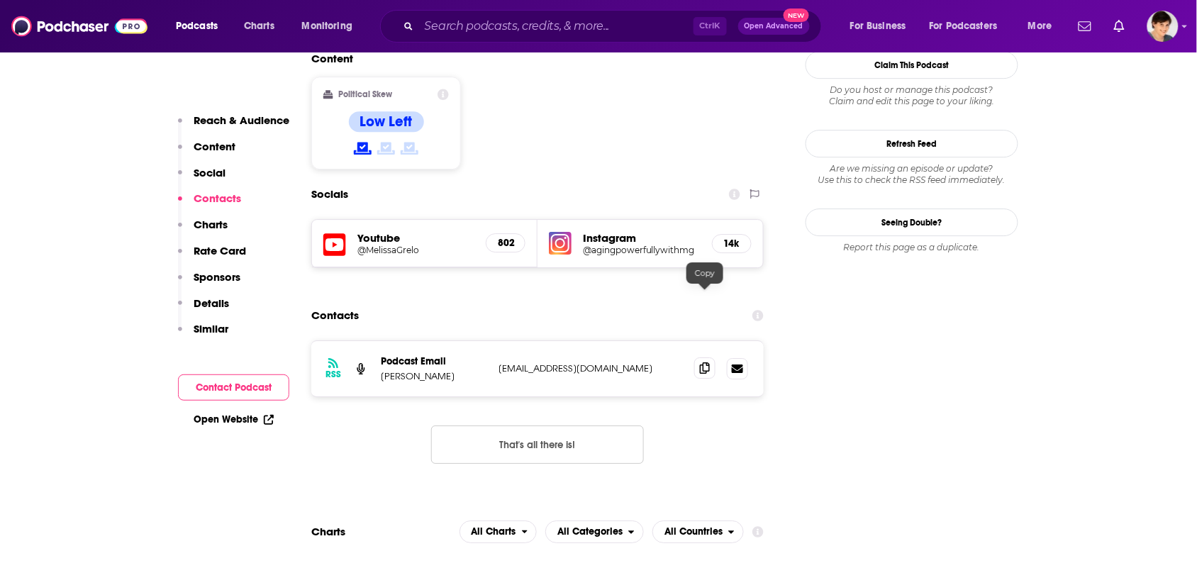
click at [700, 362] on icon at bounding box center [705, 367] width 10 height 11
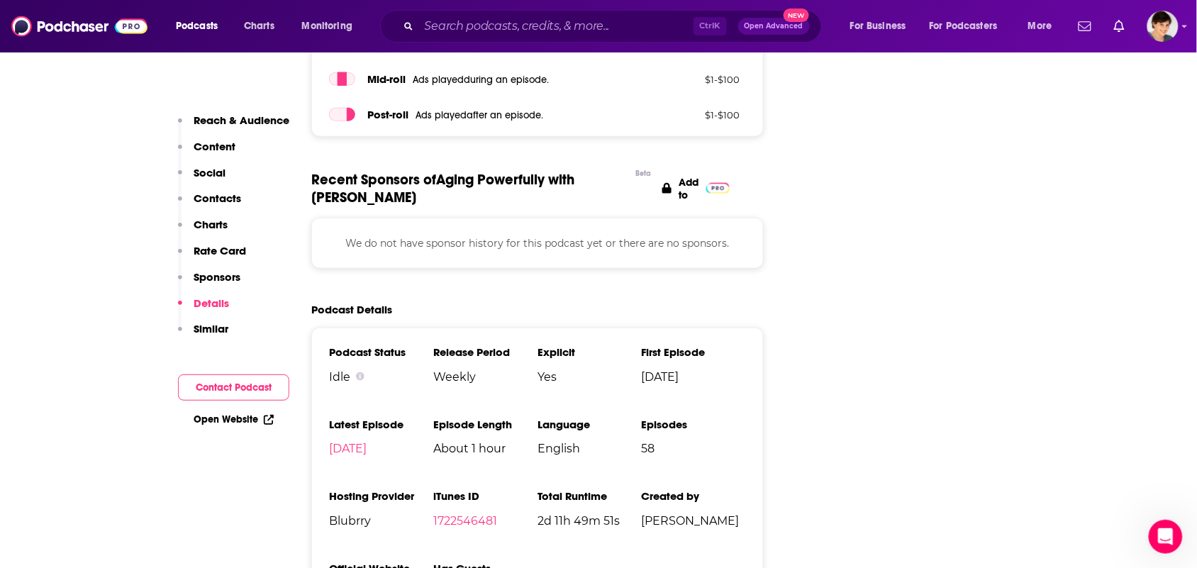
scroll to position [0, 0]
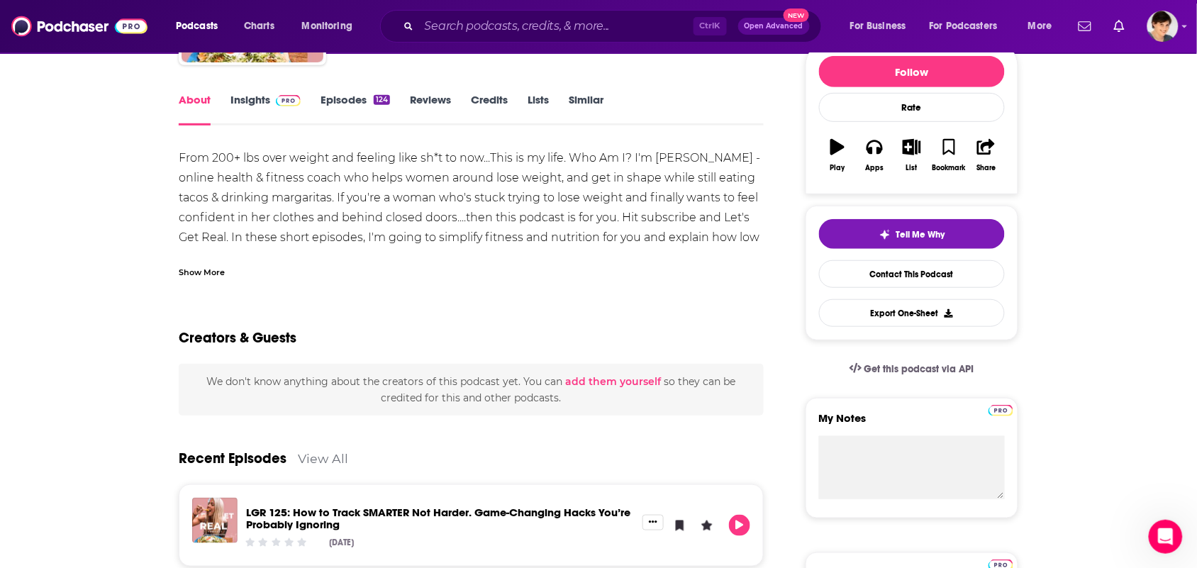
click at [215, 275] on div "Show More" at bounding box center [202, 270] width 46 height 13
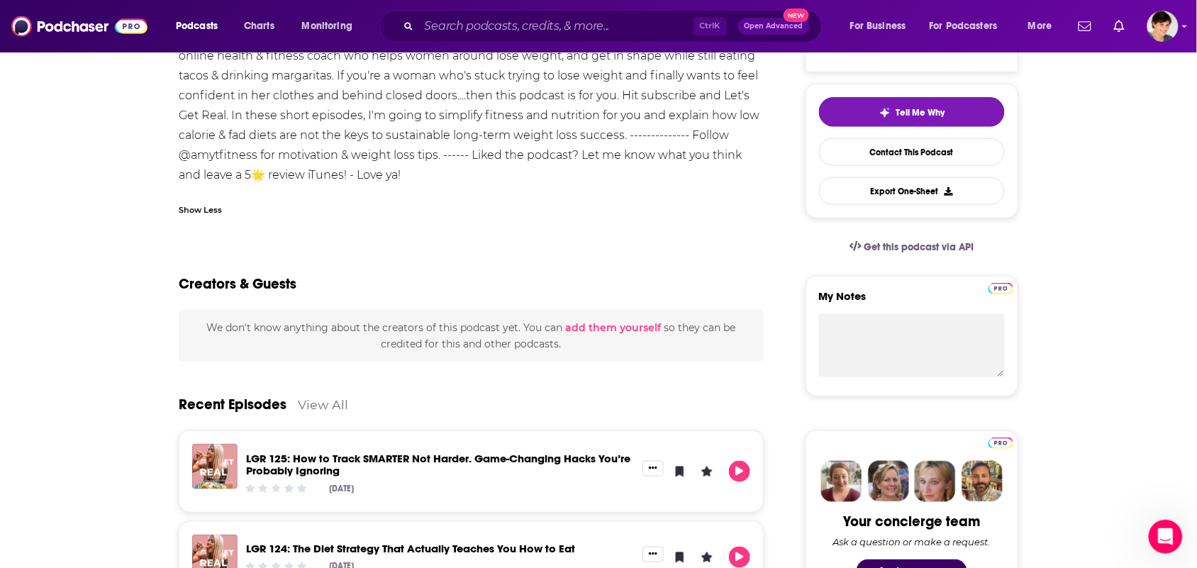
scroll to position [620, 0]
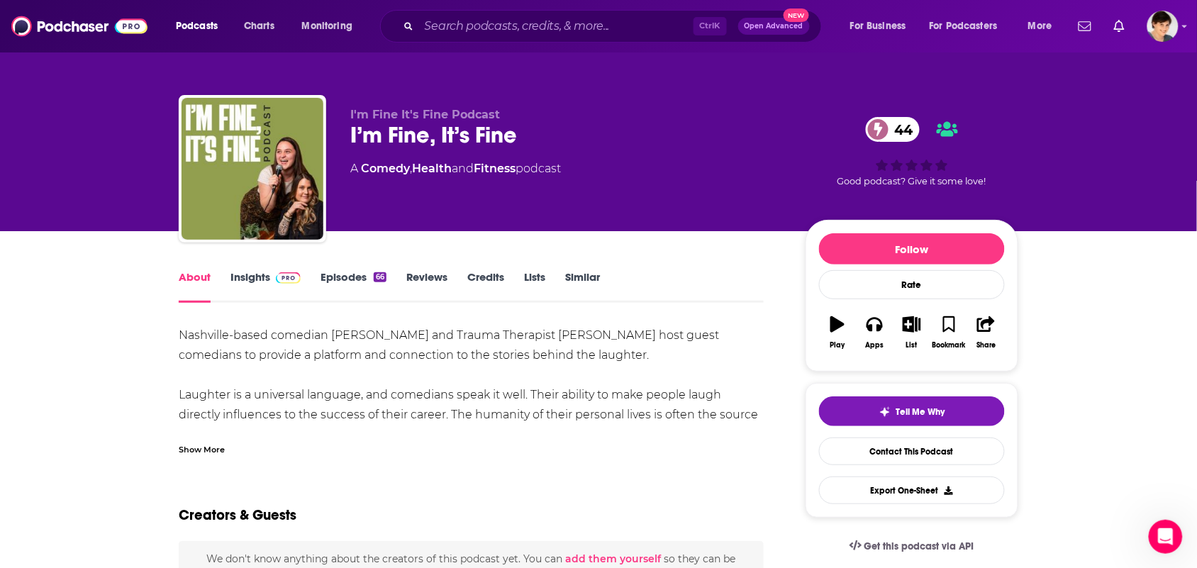
click at [323, 435] on div "Show More" at bounding box center [471, 444] width 585 height 24
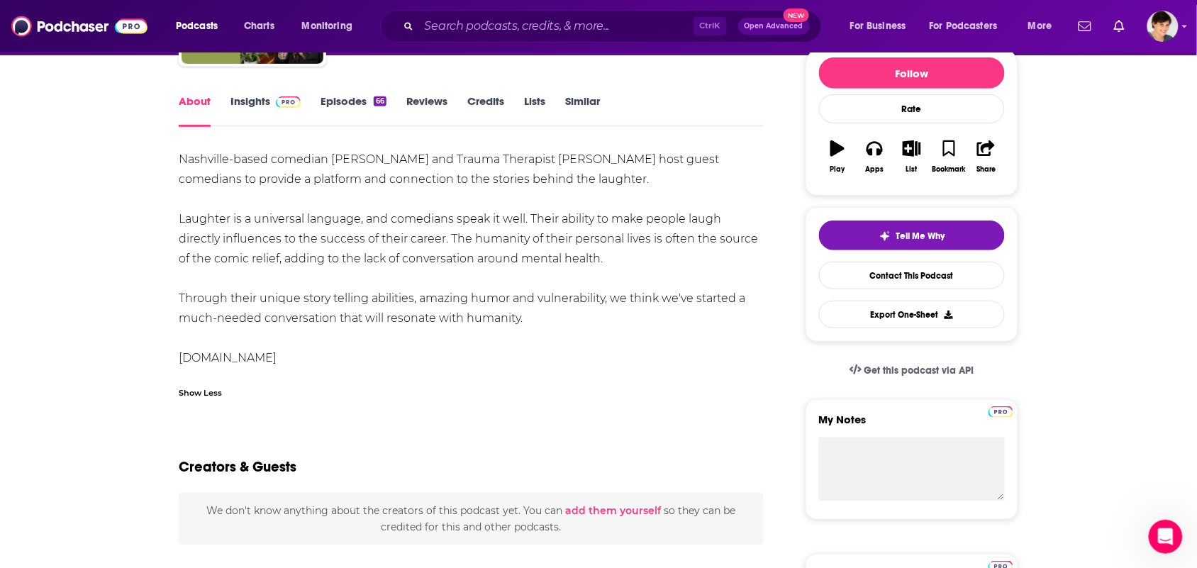
scroll to position [177, 0]
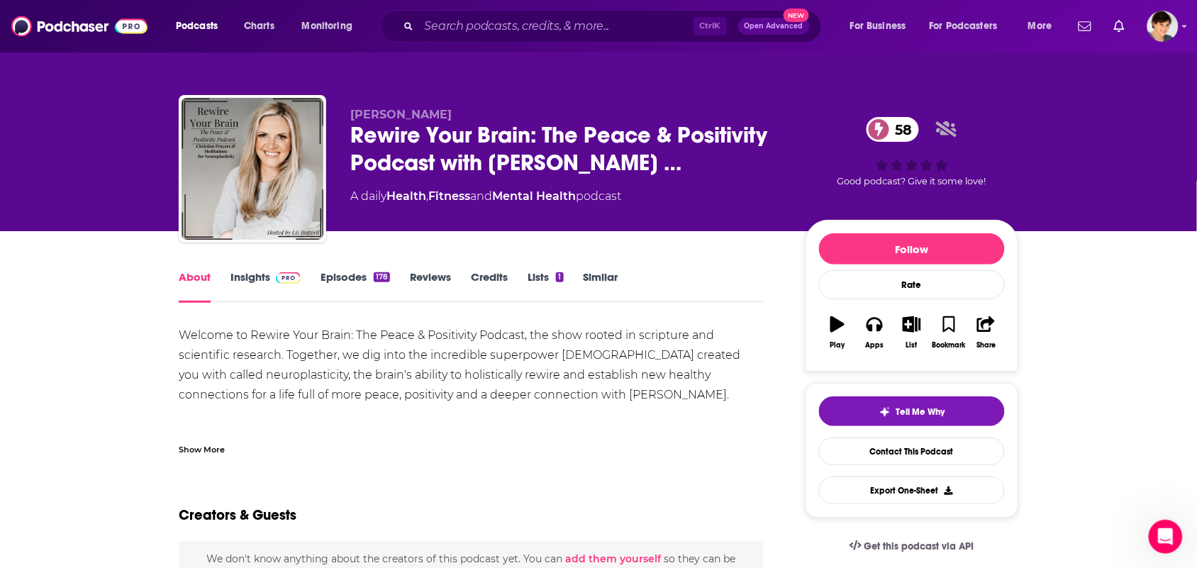
click at [228, 432] on div "Show More" at bounding box center [471, 444] width 585 height 24
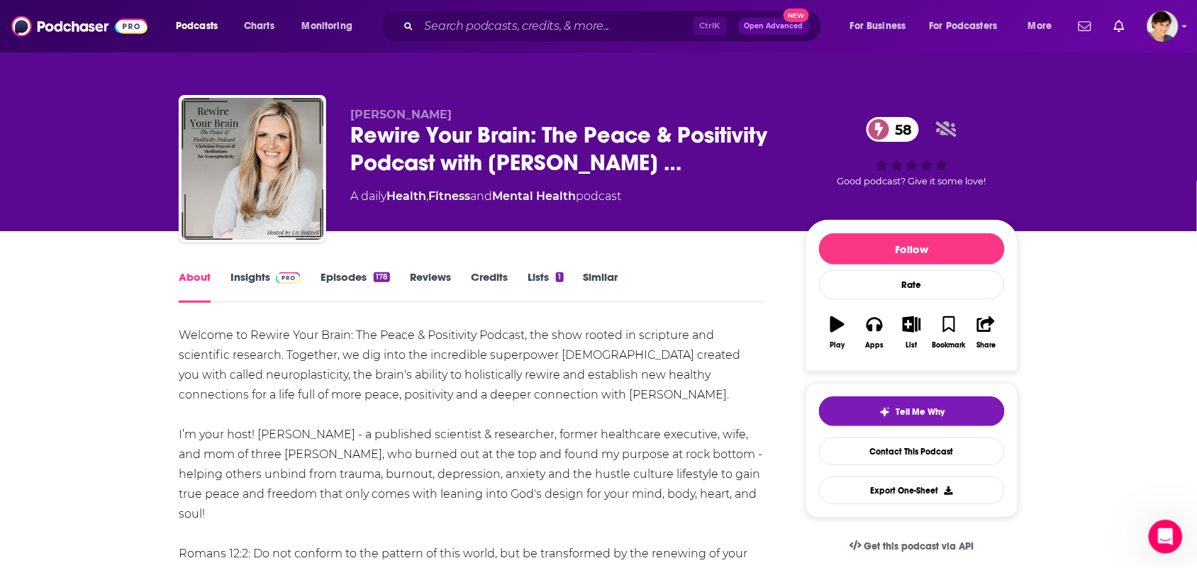
scroll to position [89, 0]
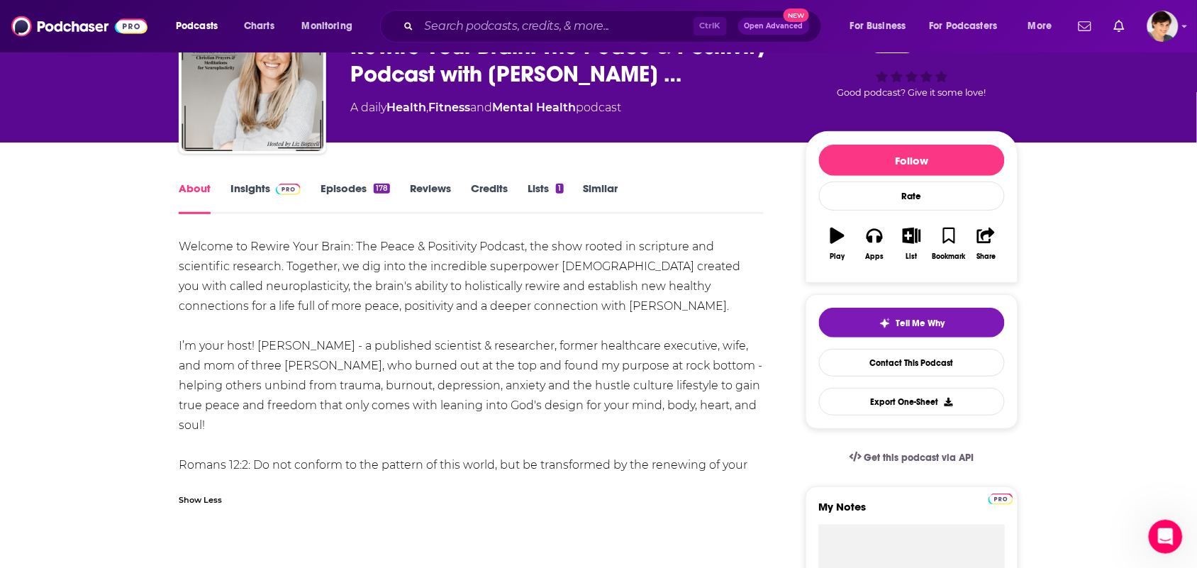
click at [245, 189] on link "Insights" at bounding box center [265, 197] width 70 height 33
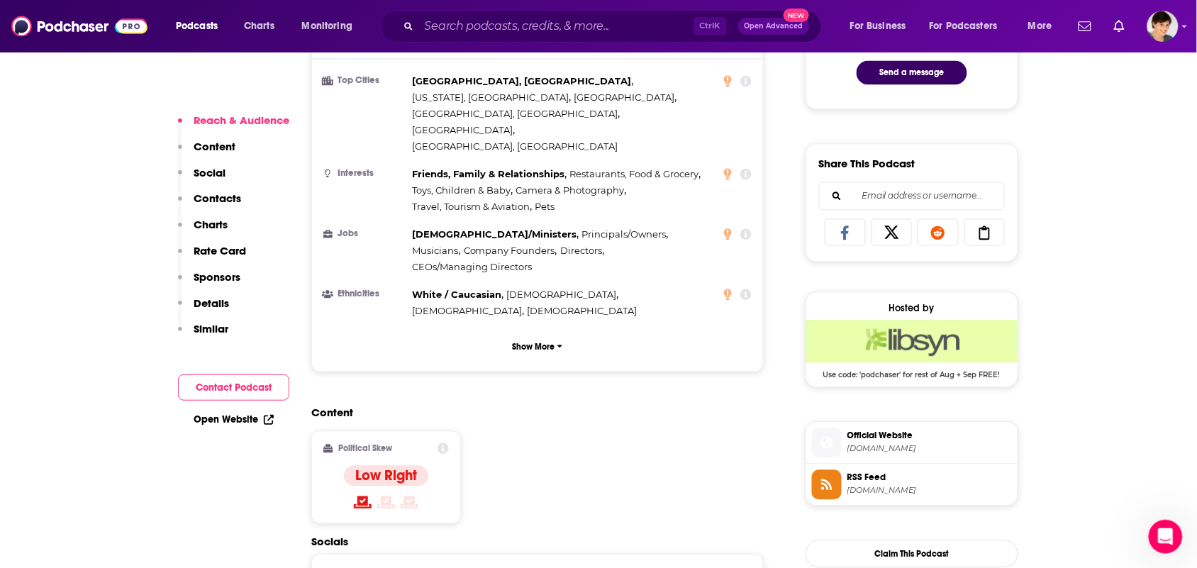
scroll to position [1152, 0]
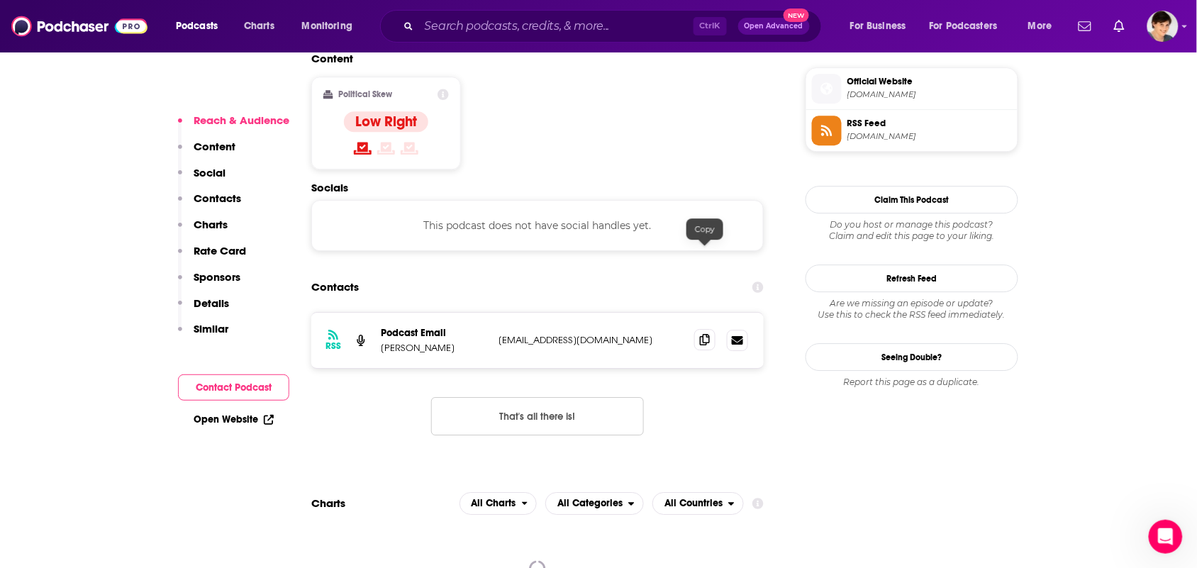
click at [709, 334] on icon at bounding box center [705, 339] width 10 height 11
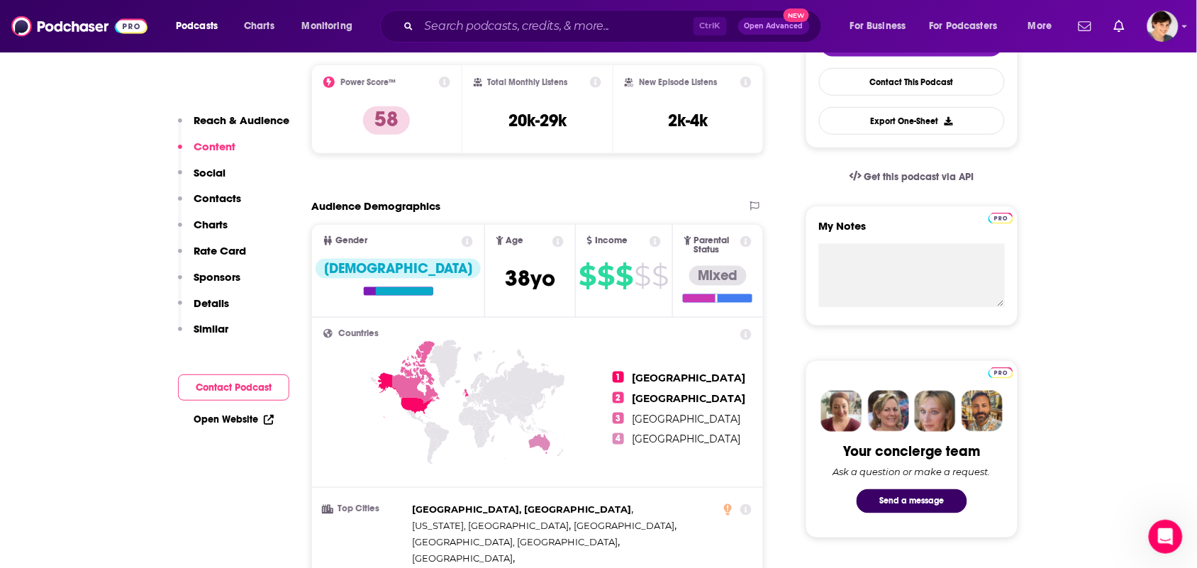
scroll to position [0, 0]
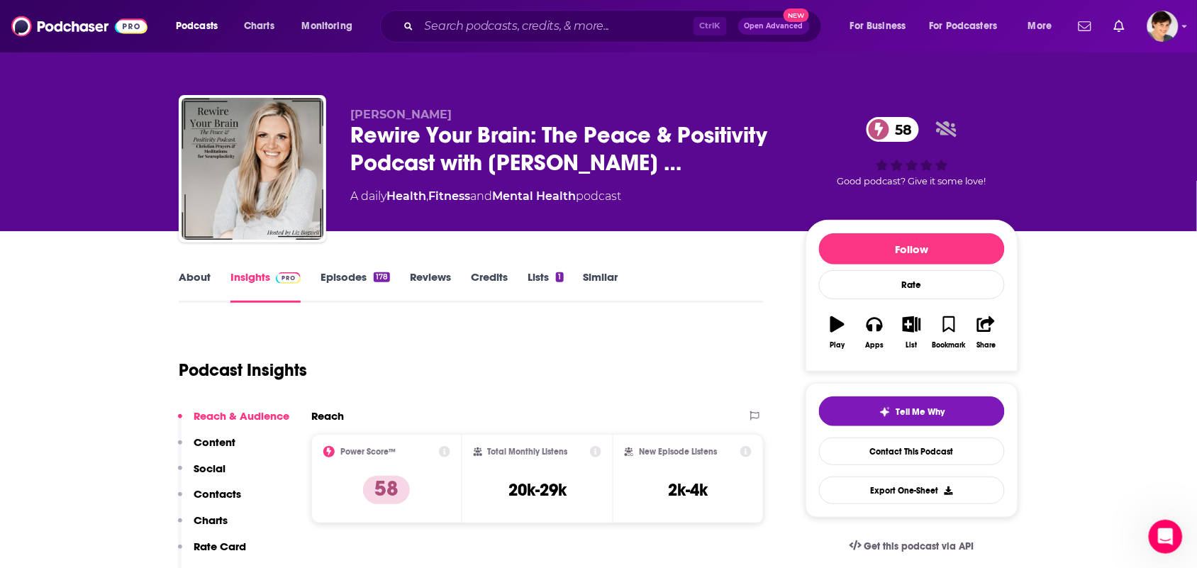
click at [230, 299] on link "Insights" at bounding box center [265, 286] width 70 height 33
click at [231, 298] on link "Insights" at bounding box center [265, 286] width 70 height 33
click at [200, 298] on link "About" at bounding box center [195, 286] width 32 height 33
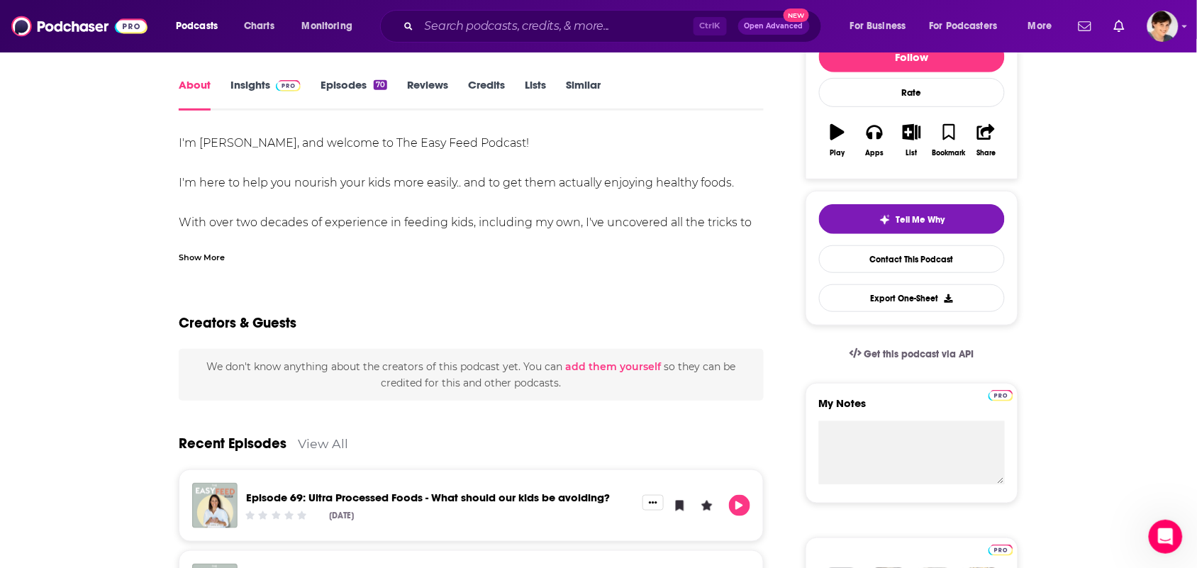
scroll to position [177, 0]
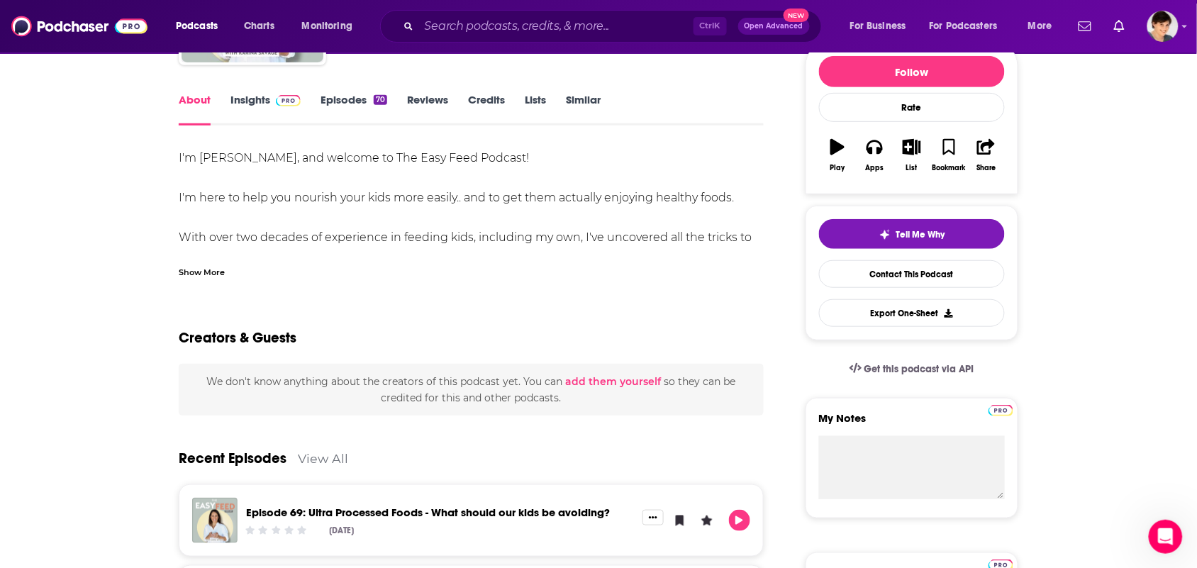
click at [250, 104] on link "Insights" at bounding box center [265, 109] width 70 height 33
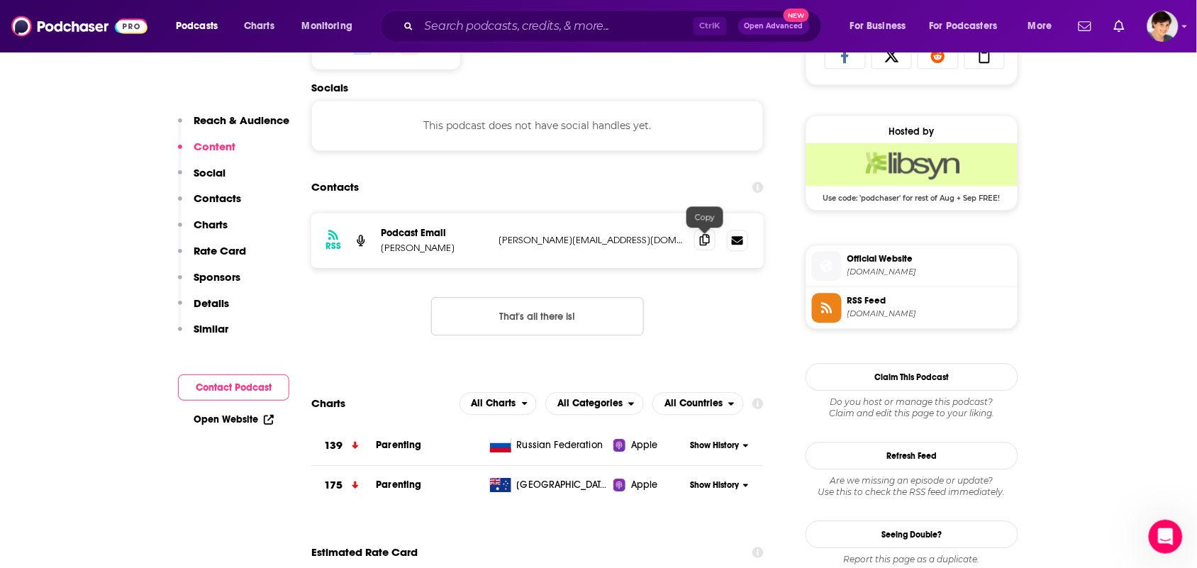
click at [697, 233] on span at bounding box center [704, 239] width 21 height 21
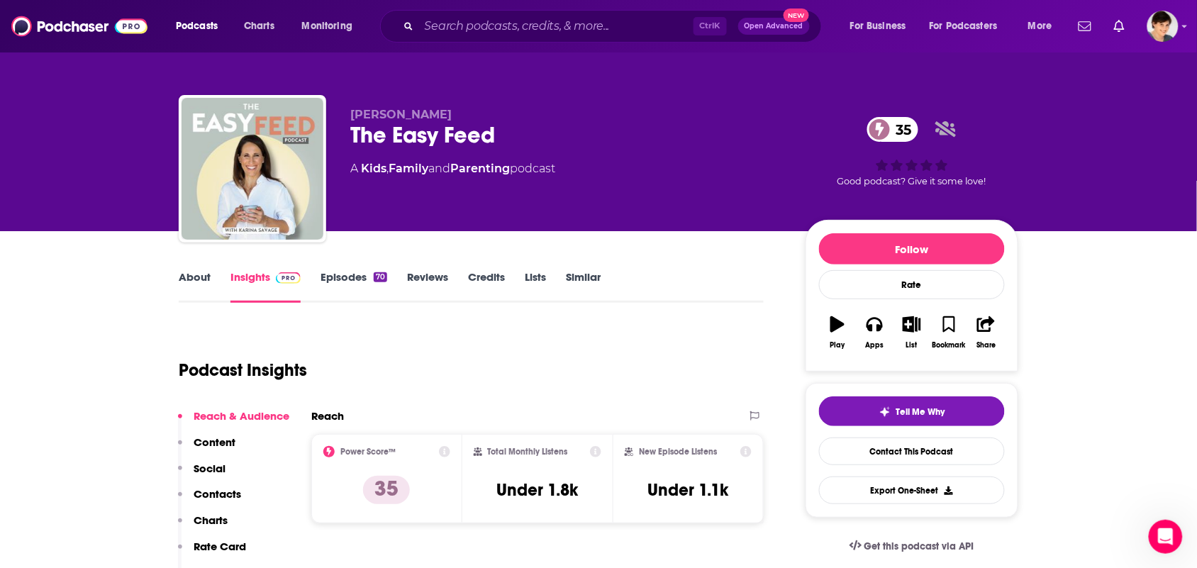
click at [194, 282] on link "About" at bounding box center [195, 286] width 32 height 33
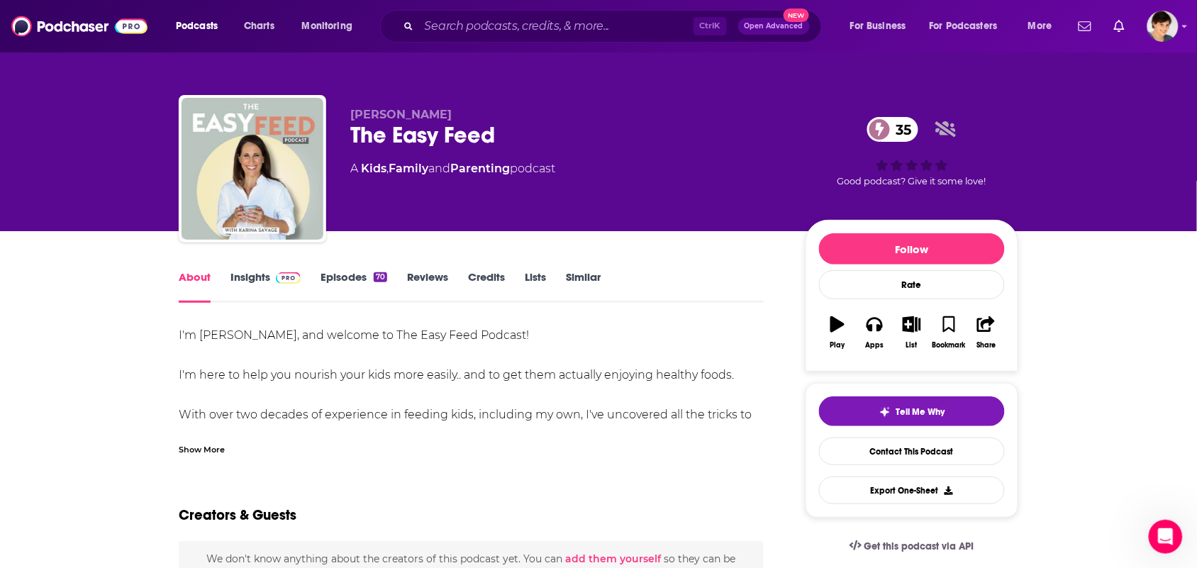
click at [278, 444] on div "Show More" at bounding box center [471, 444] width 585 height 24
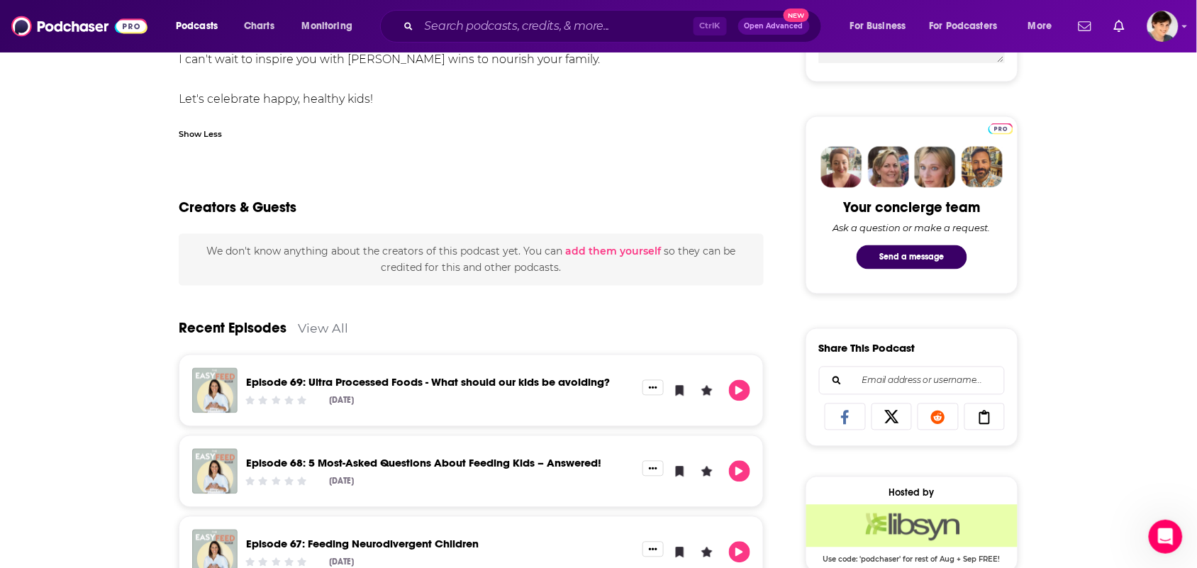
scroll to position [620, 0]
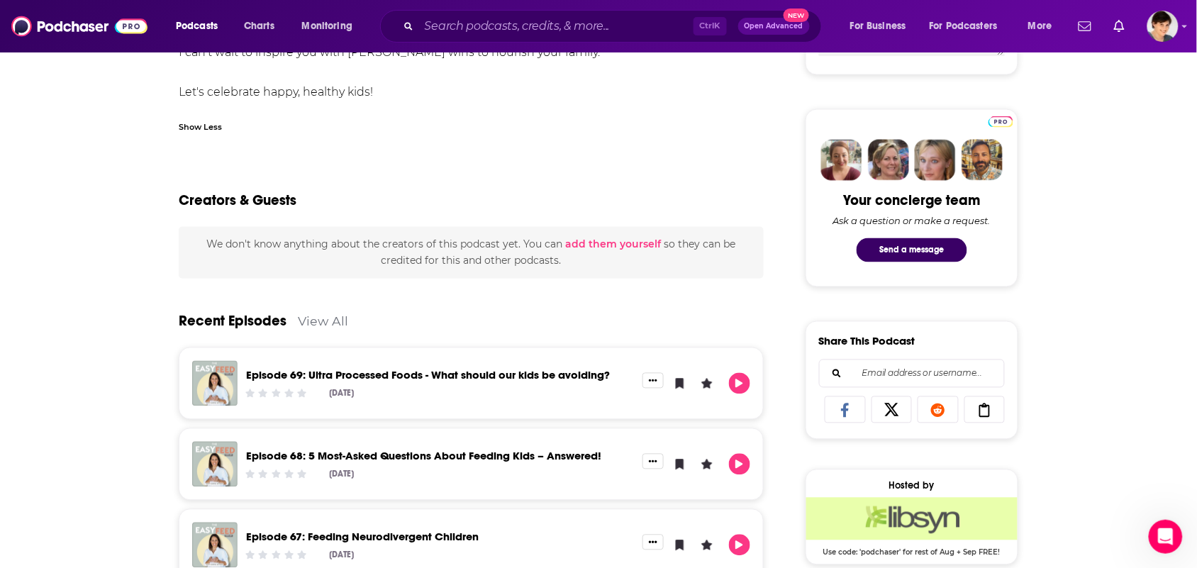
click at [296, 327] on div "Recent Episodes View All" at bounding box center [471, 313] width 585 height 69
click at [299, 325] on link "View All" at bounding box center [323, 321] width 50 height 15
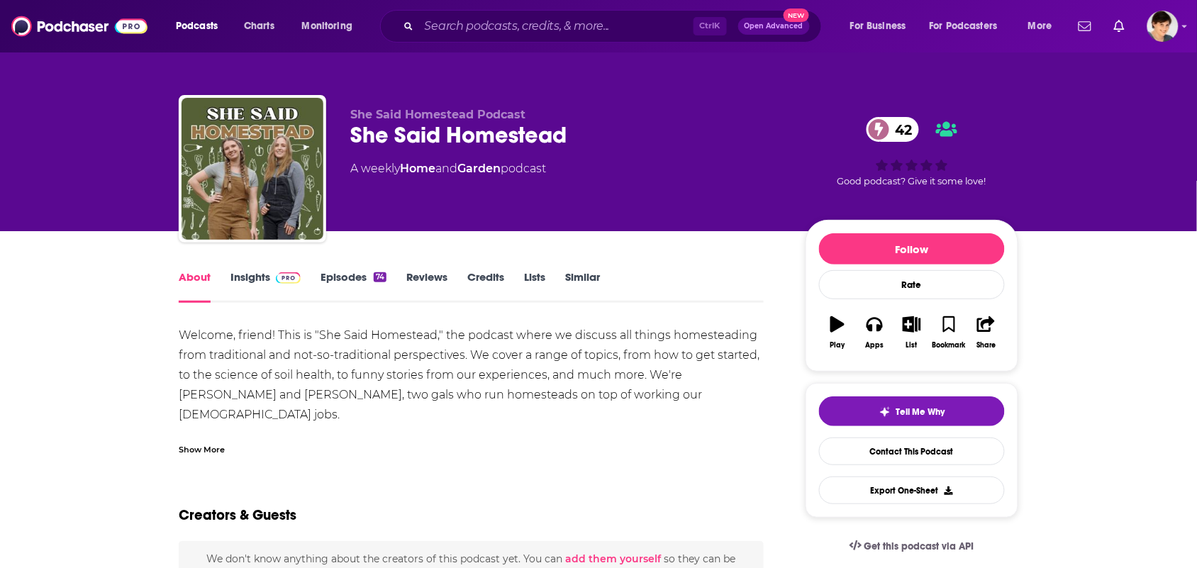
click at [289, 433] on div "Show More" at bounding box center [471, 444] width 585 height 24
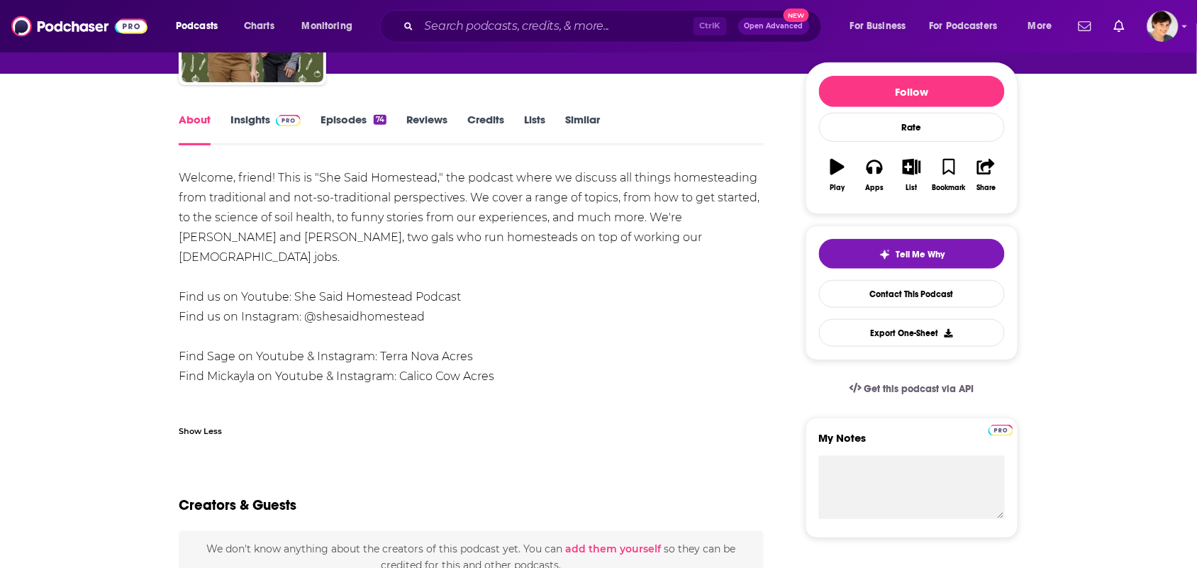
scroll to position [354, 0]
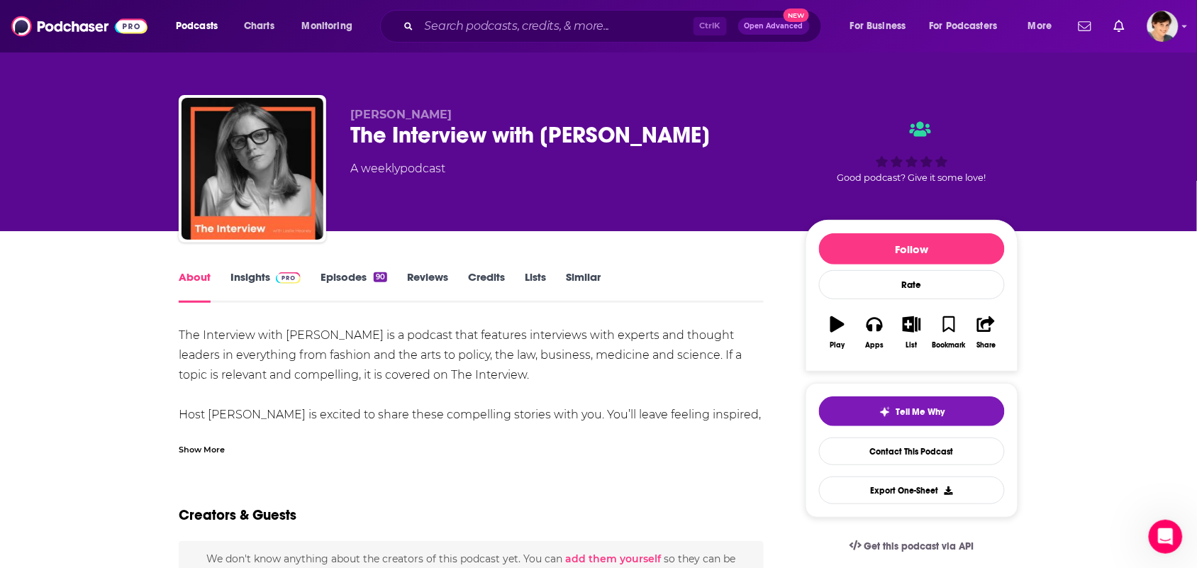
click at [228, 452] on div "Show More" at bounding box center [471, 444] width 585 height 24
